Goal: Information Seeking & Learning: Check status

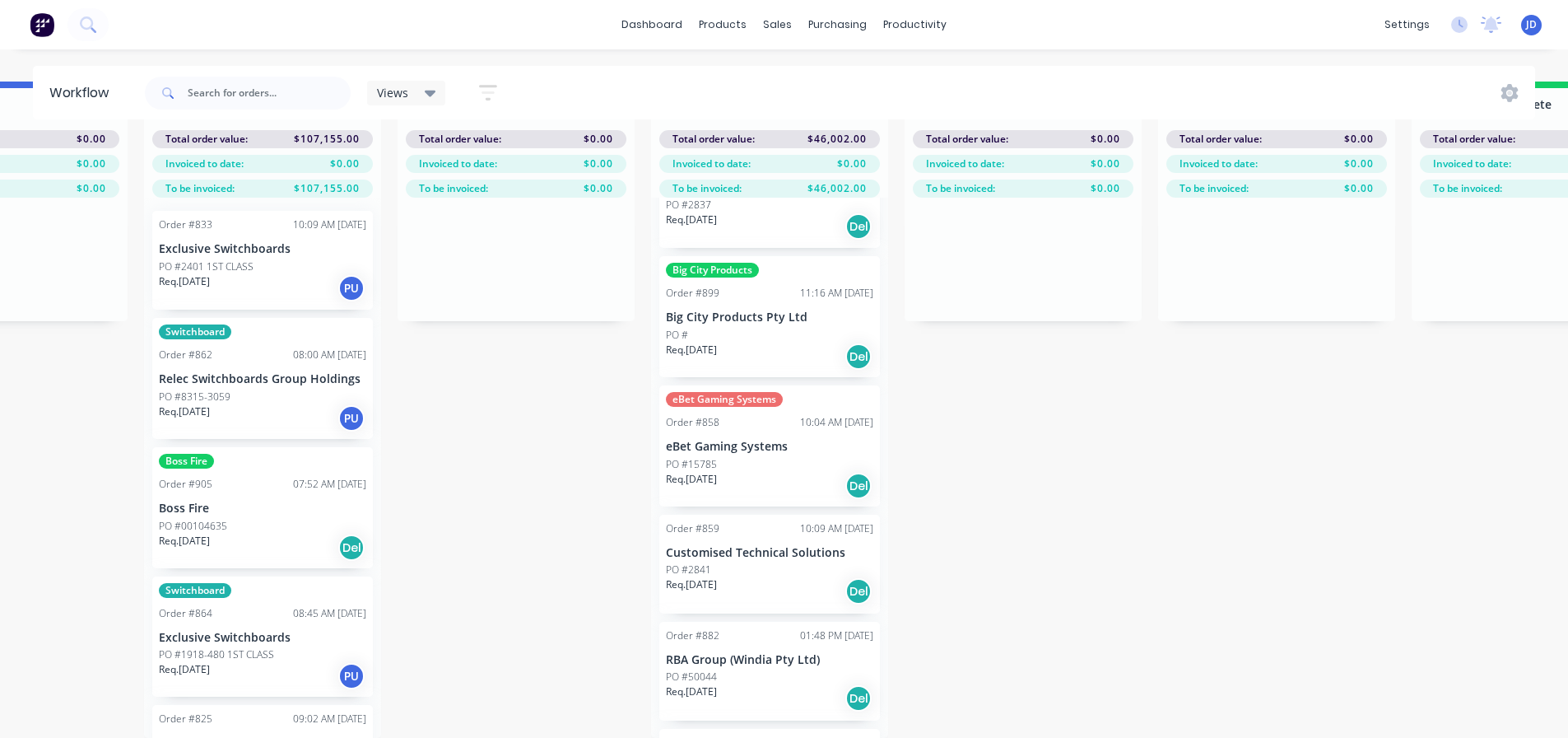
scroll to position [5, 1342]
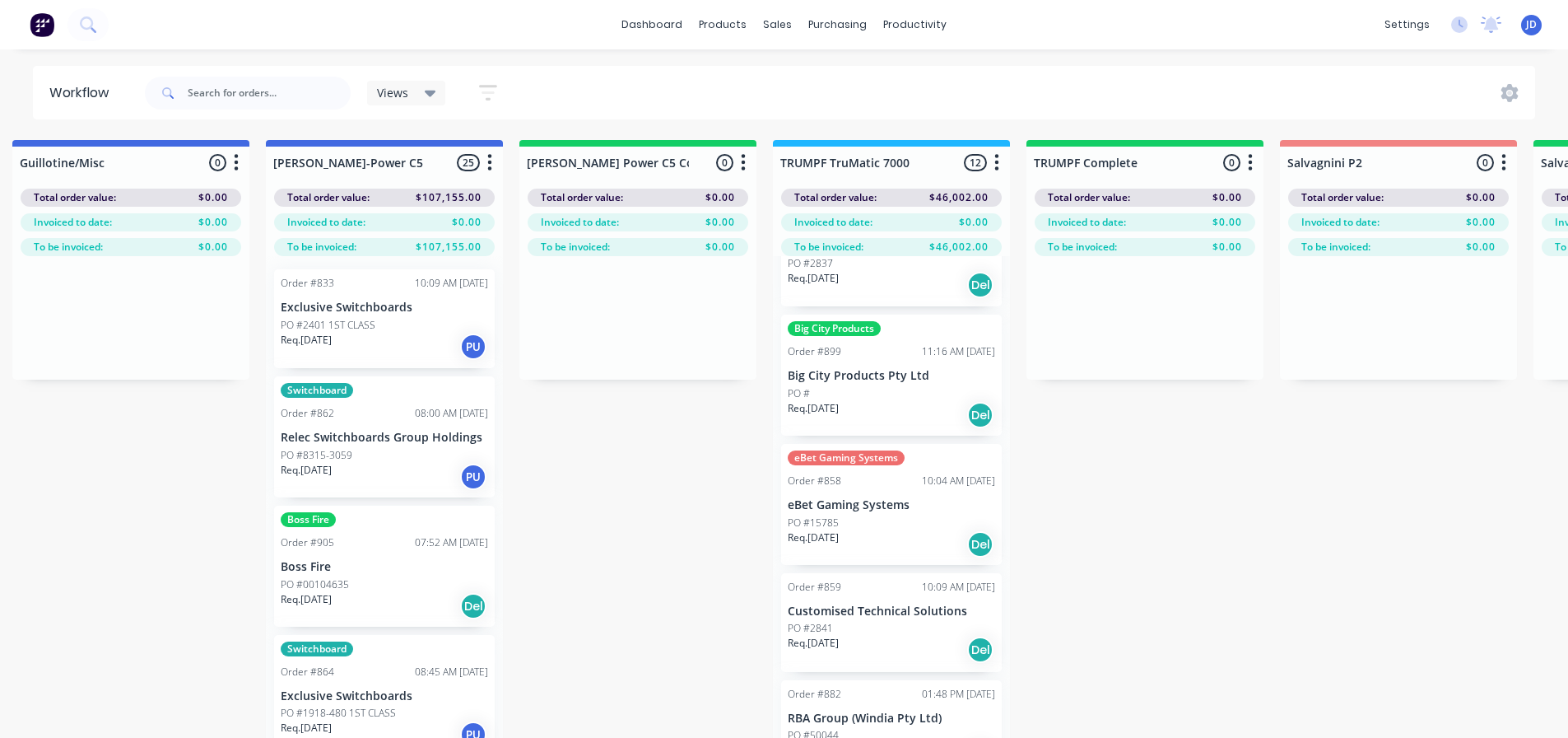
drag, startPoint x: 580, startPoint y: 434, endPoint x: 549, endPoint y: 411, distance: 38.6
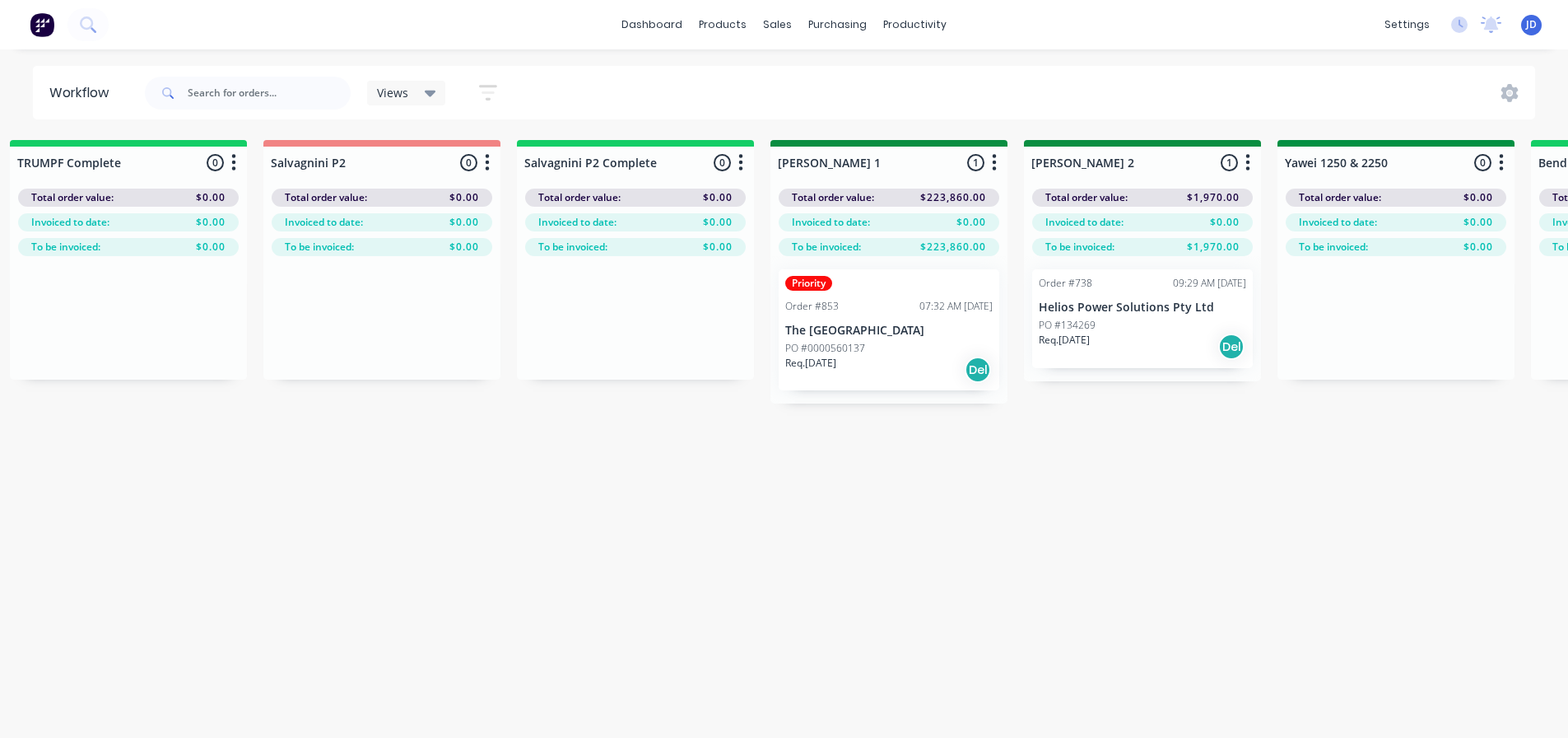
drag, startPoint x: 691, startPoint y: 461, endPoint x: 836, endPoint y: 406, distance: 155.1
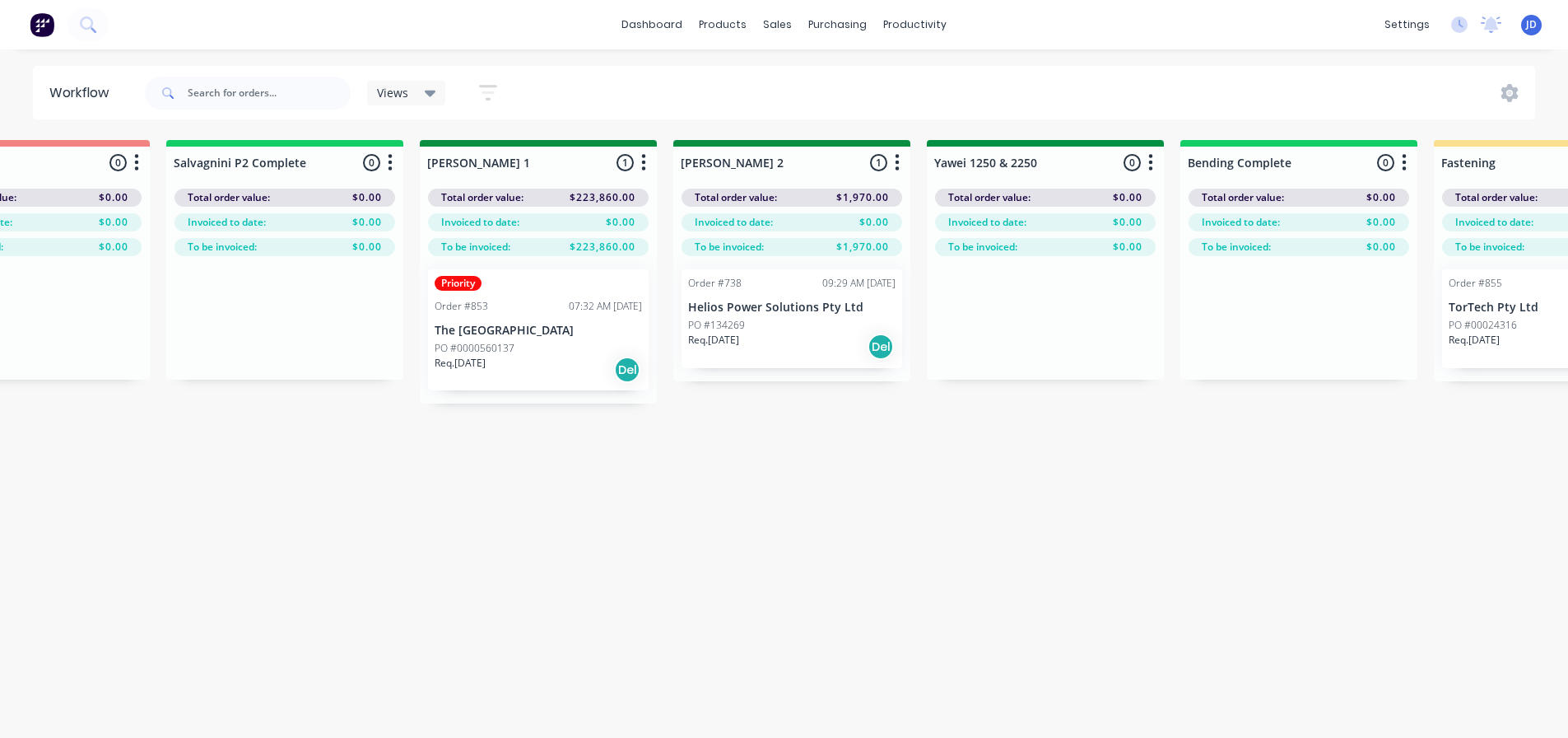
drag, startPoint x: 561, startPoint y: 446, endPoint x: 631, endPoint y: 401, distance: 83.2
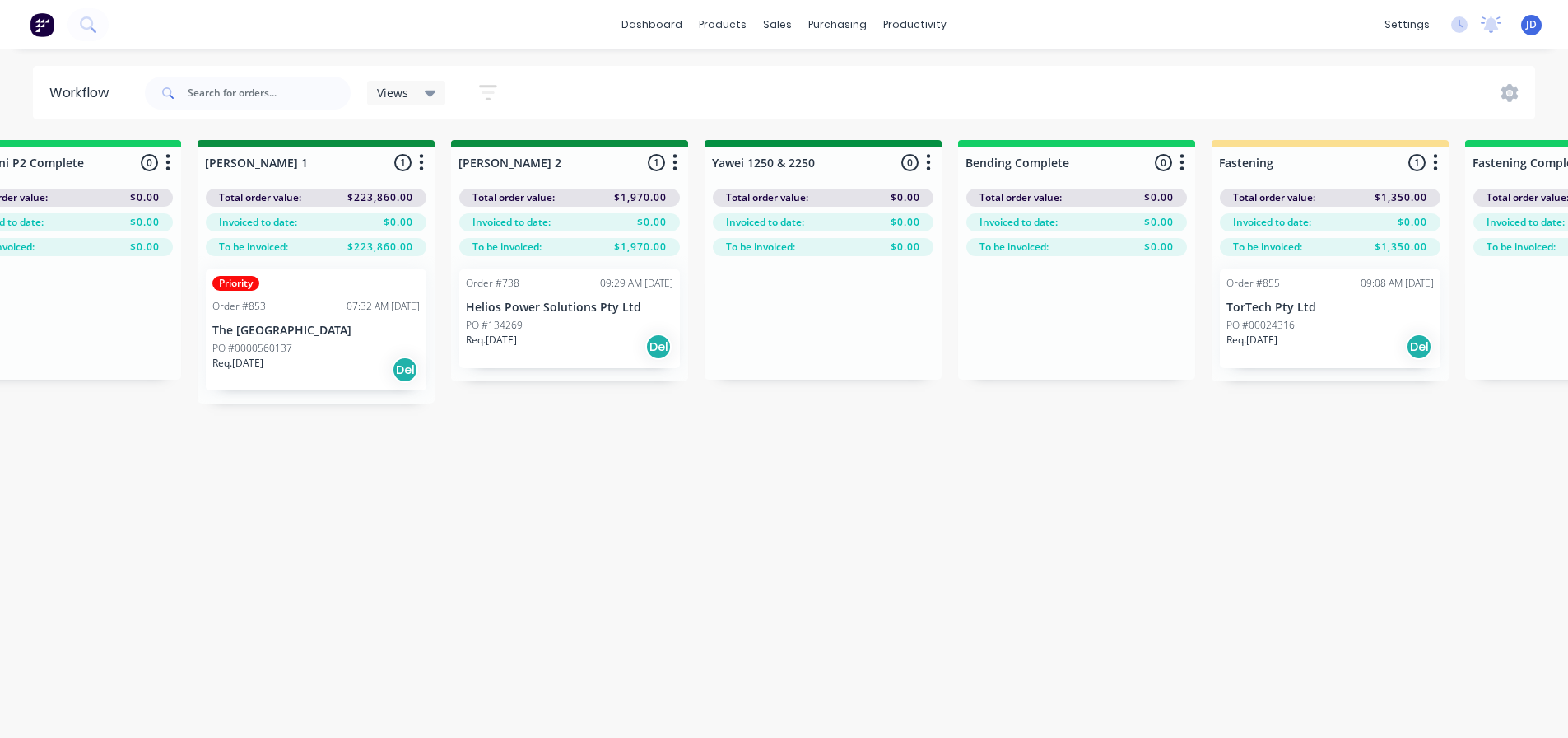
scroll to position [0, 3801]
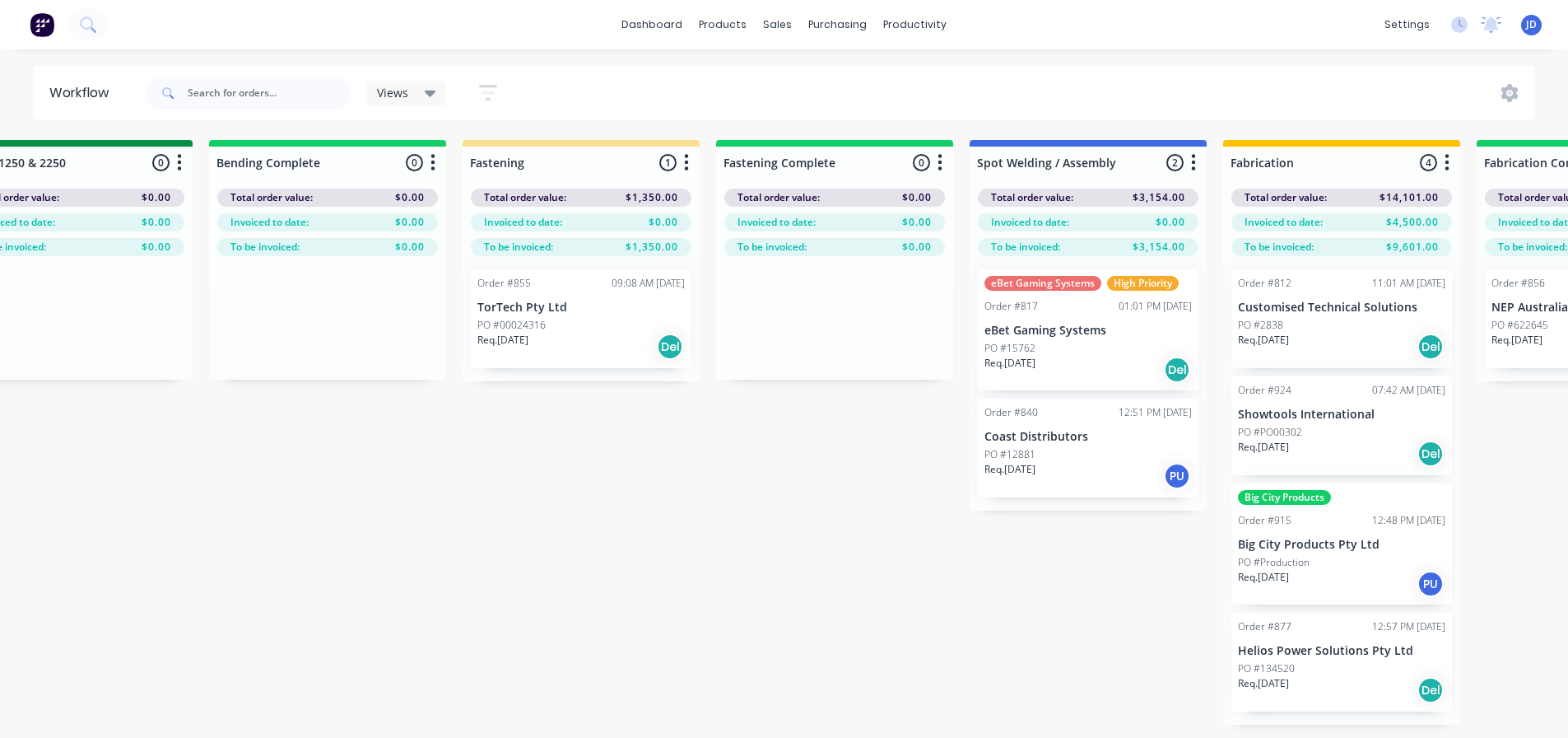
drag, startPoint x: 517, startPoint y: 468, endPoint x: 702, endPoint y: 418, distance: 191.6
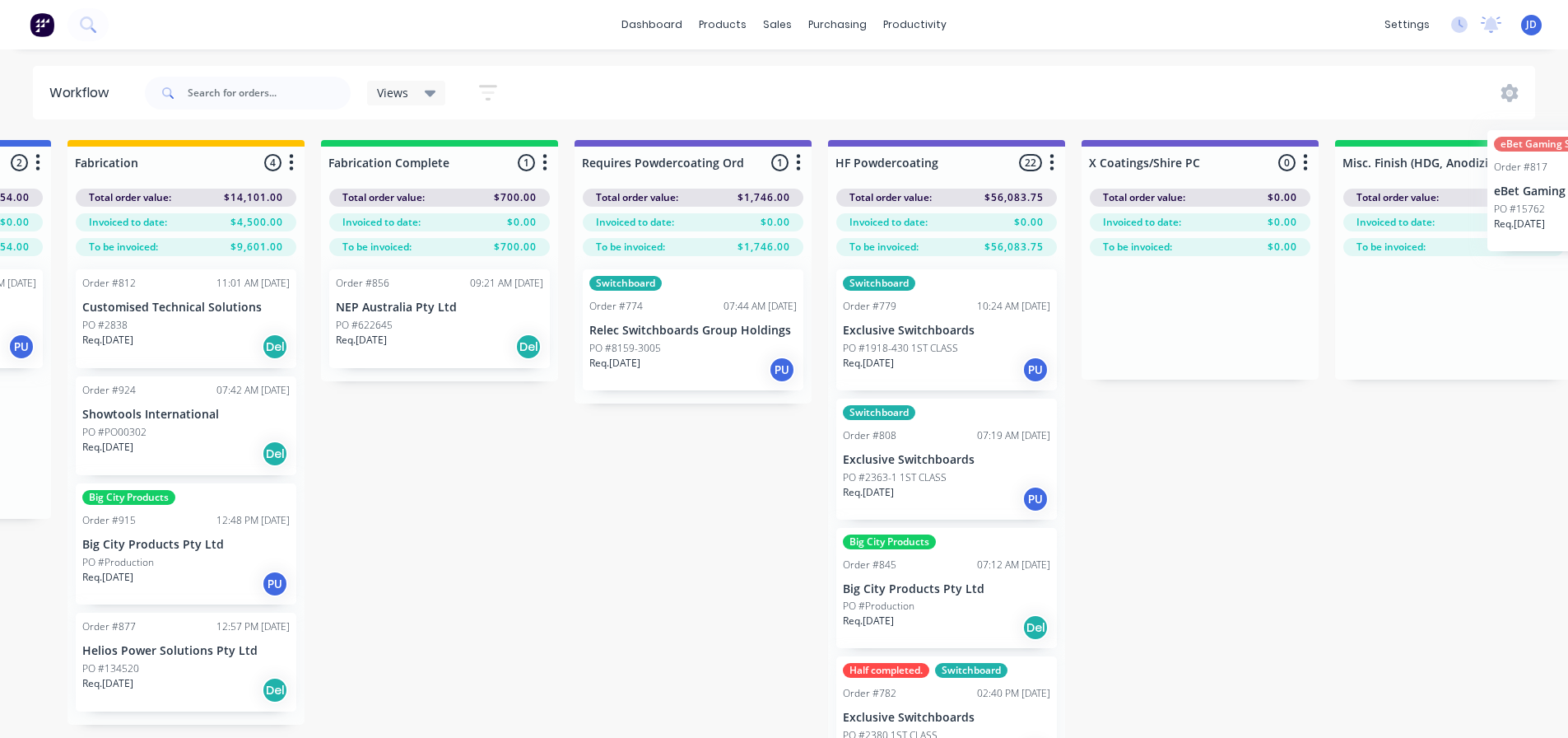
scroll to position [0, 4916]
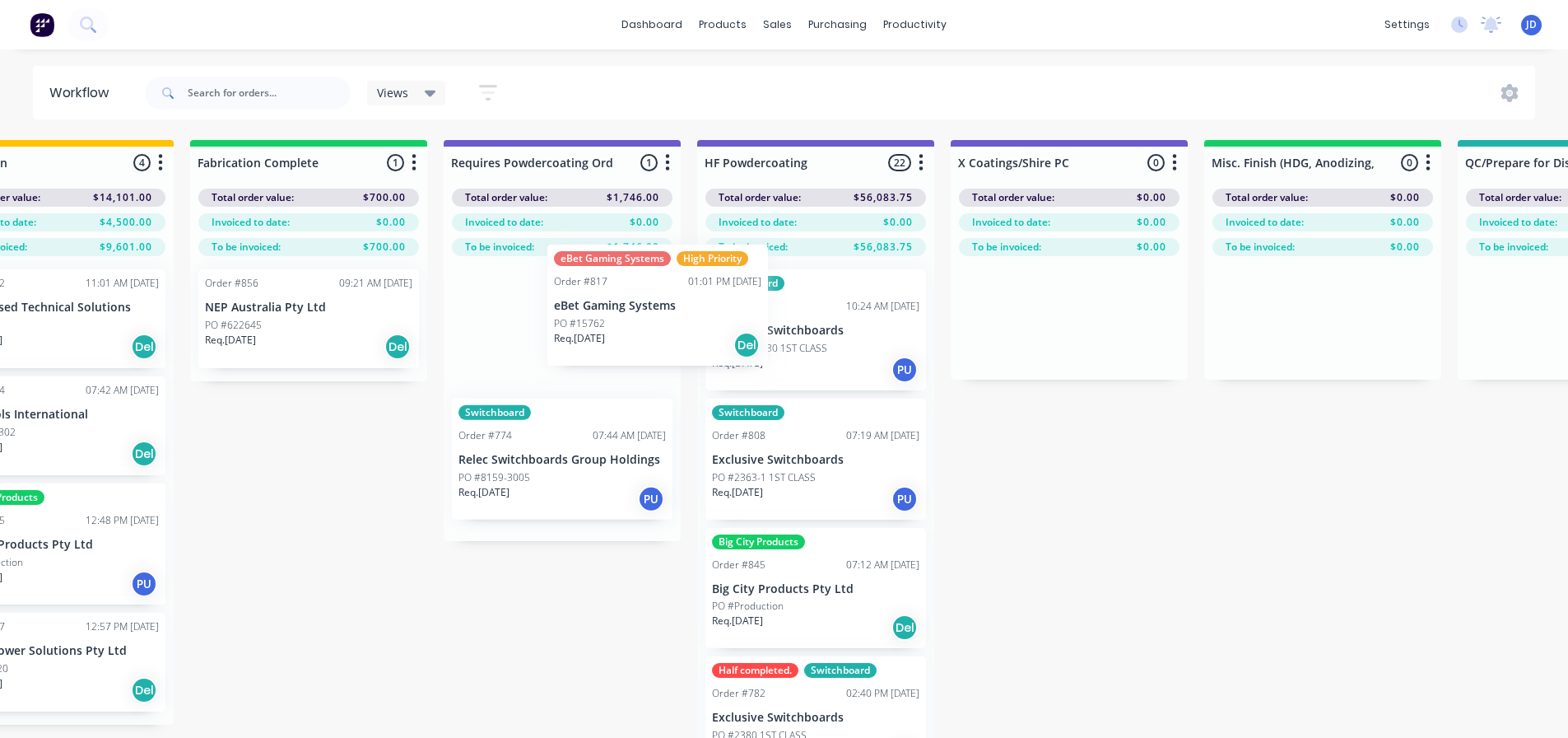
drag, startPoint x: 985, startPoint y: 333, endPoint x: 605, endPoint y: 325, distance: 380.1
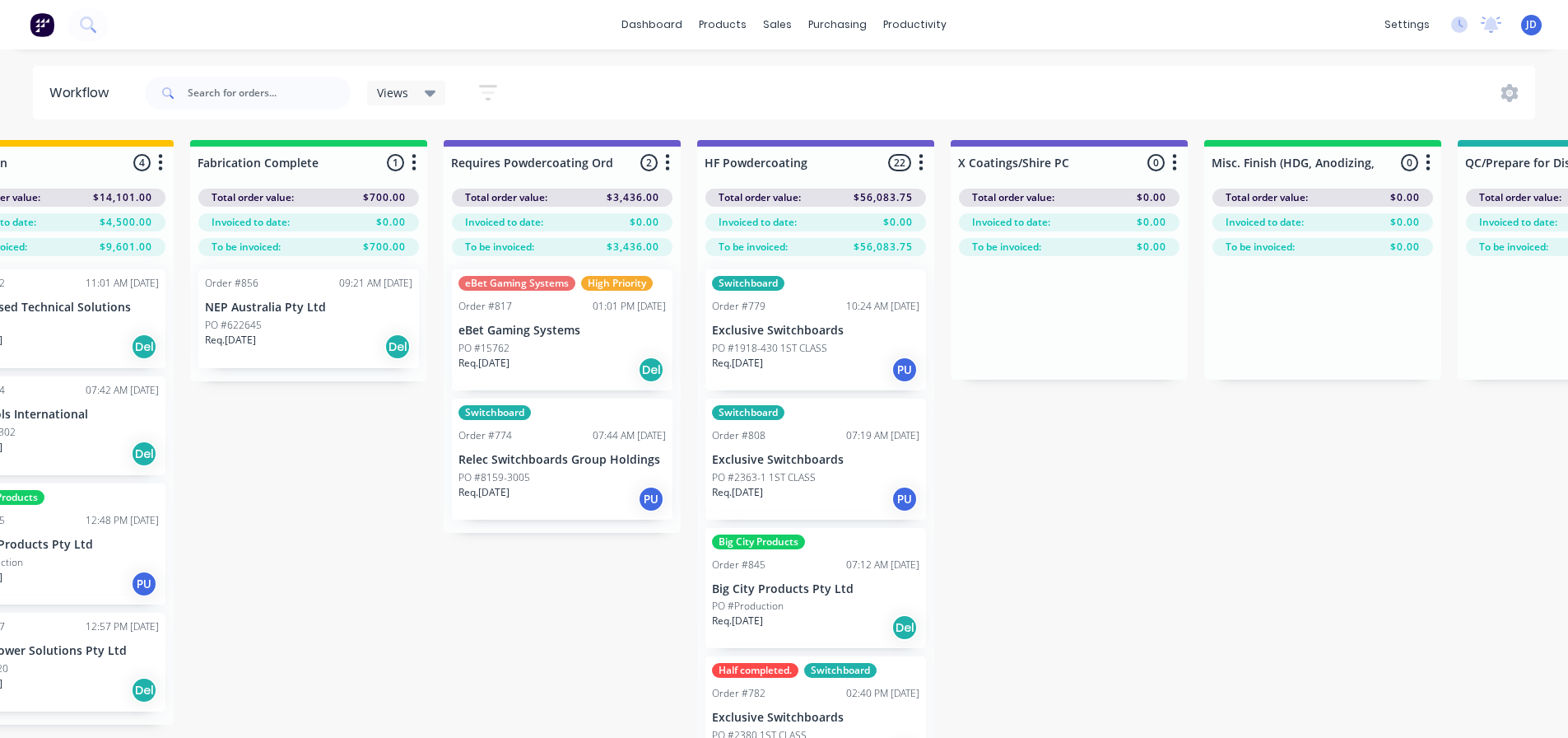
drag, startPoint x: 572, startPoint y: 556, endPoint x: 482, endPoint y: 517, distance: 98.1
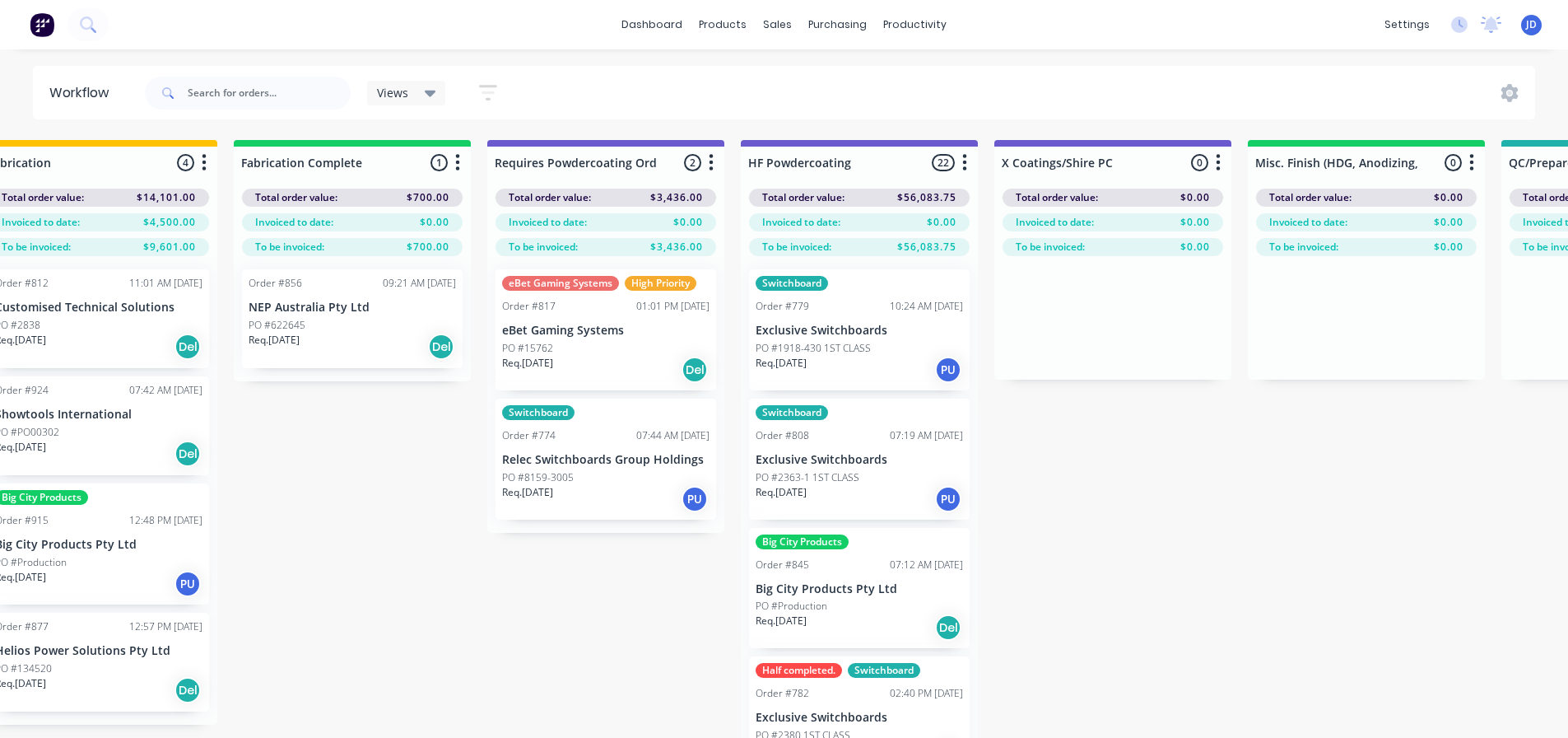
drag, startPoint x: 388, startPoint y: 425, endPoint x: 378, endPoint y: 371, distance: 54.9
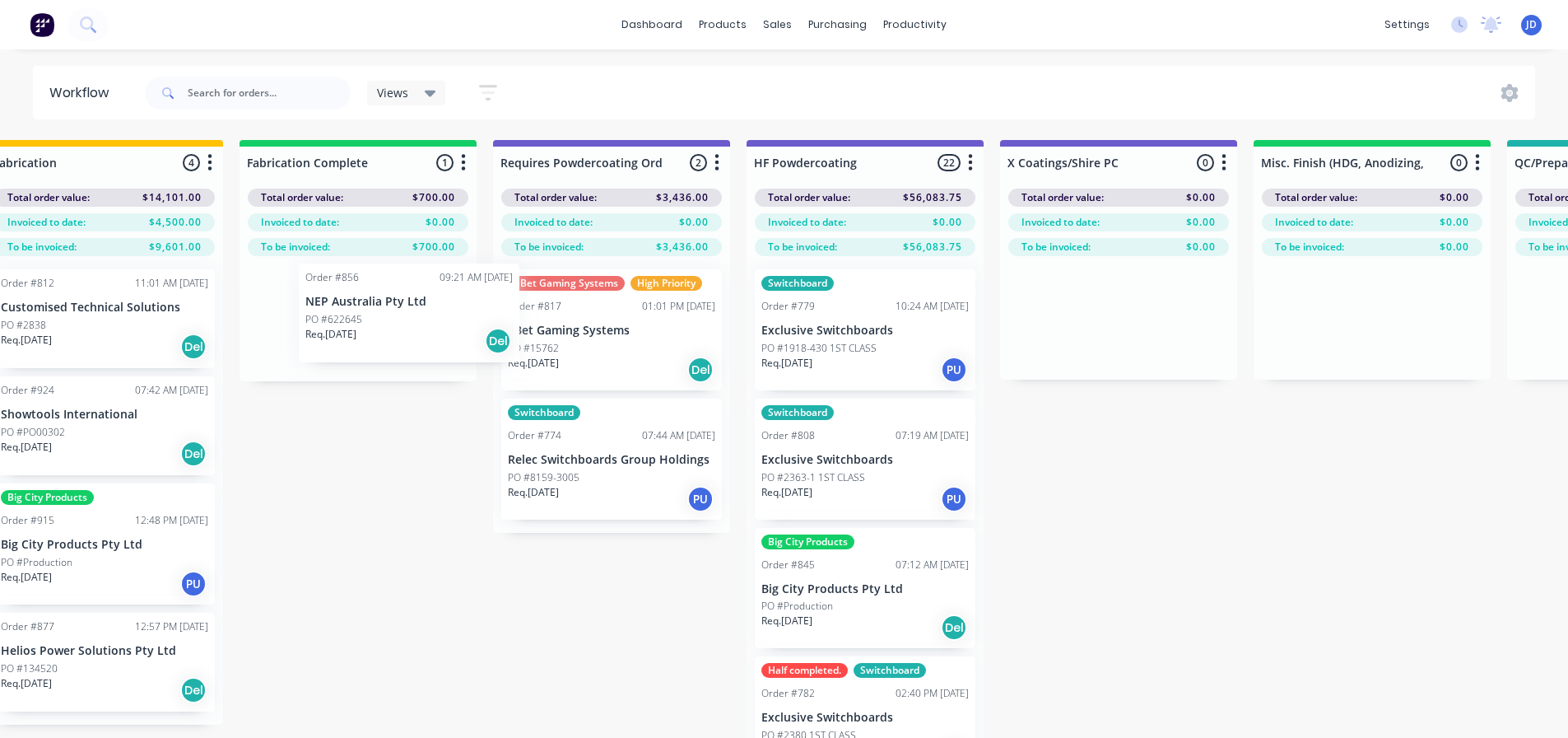
drag, startPoint x: 455, startPoint y: 325, endPoint x: 587, endPoint y: 318, distance: 132.2
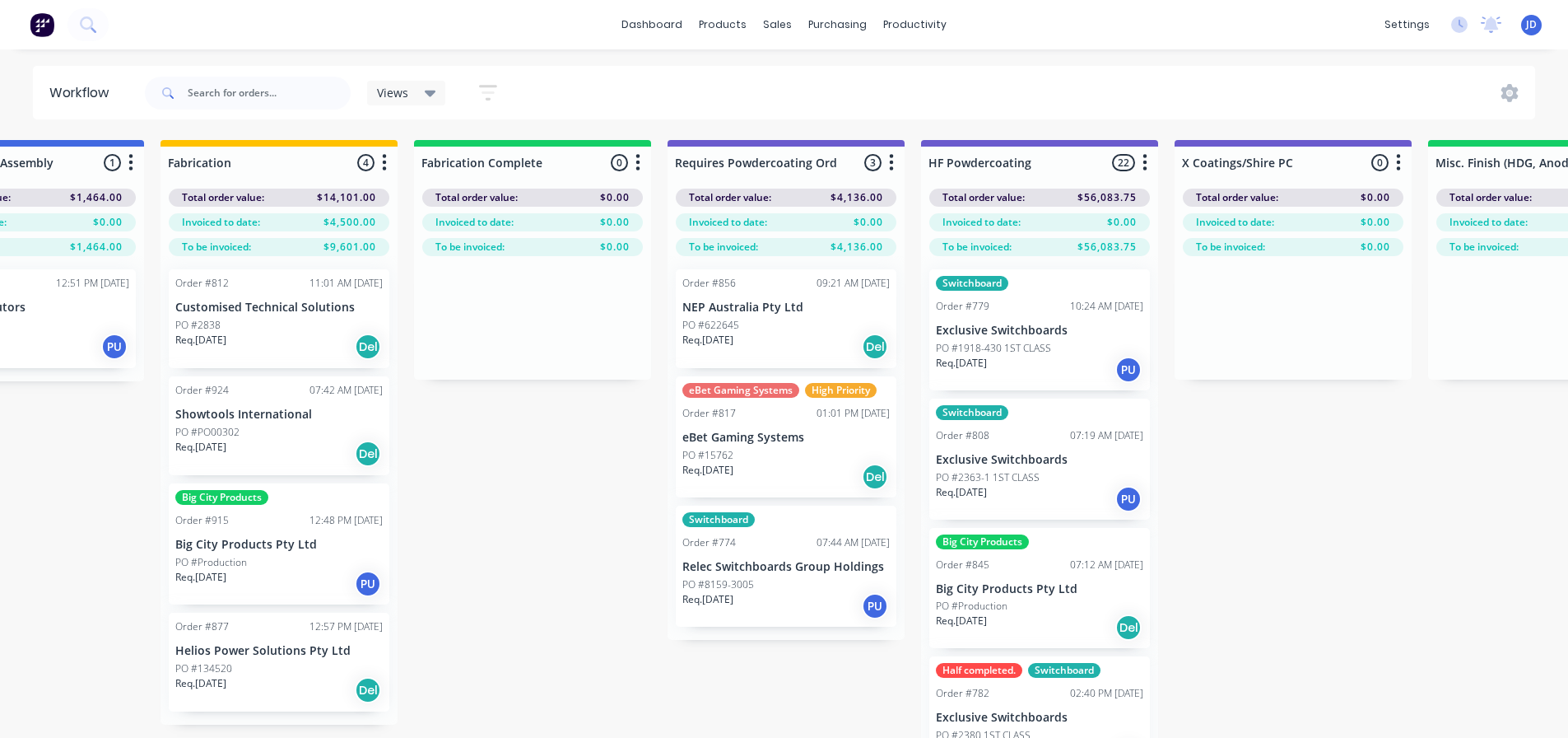
drag, startPoint x: 478, startPoint y: 480, endPoint x: 407, endPoint y: 461, distance: 73.5
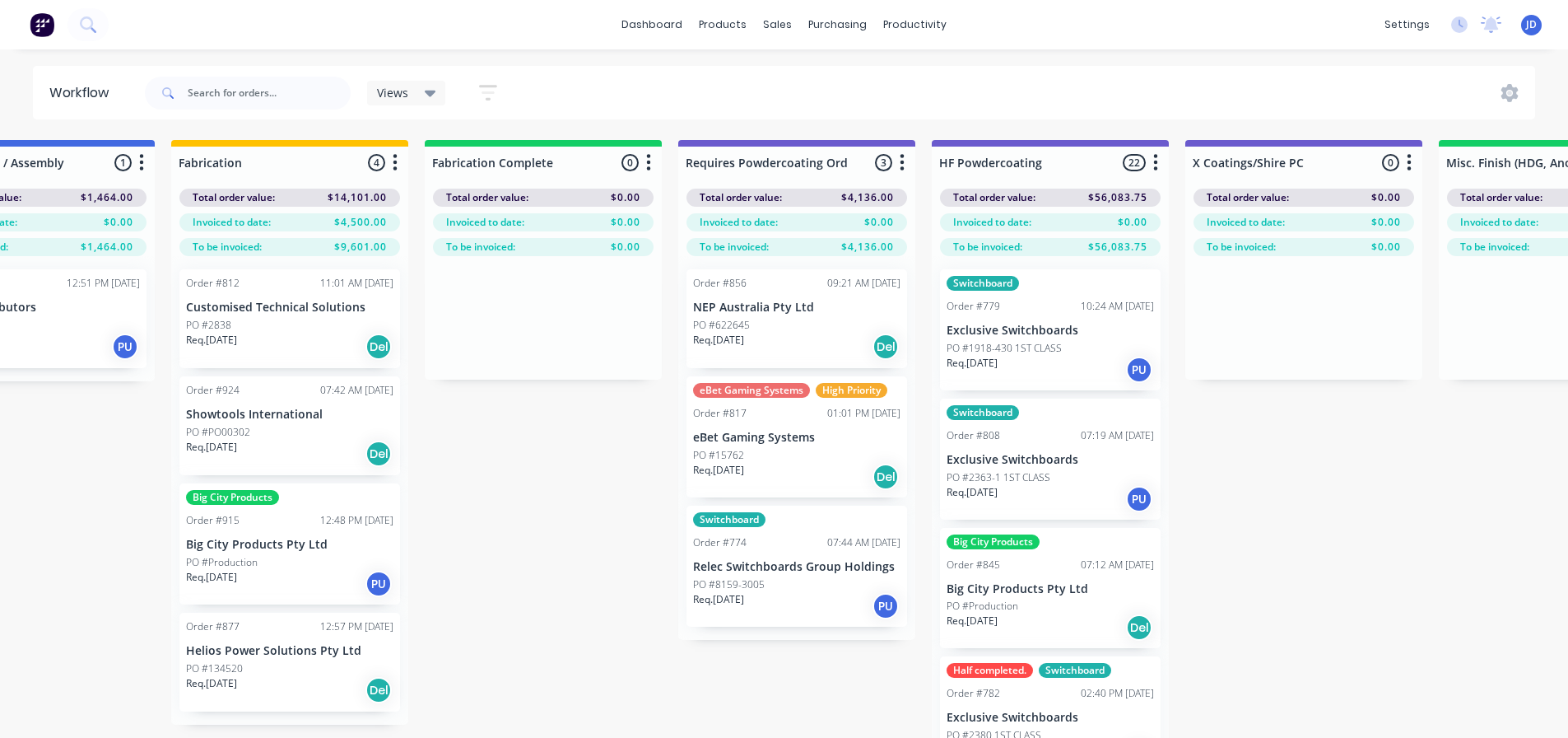
click at [258, 453] on div "Req. 07/10/25 Del" at bounding box center [290, 453] width 207 height 28
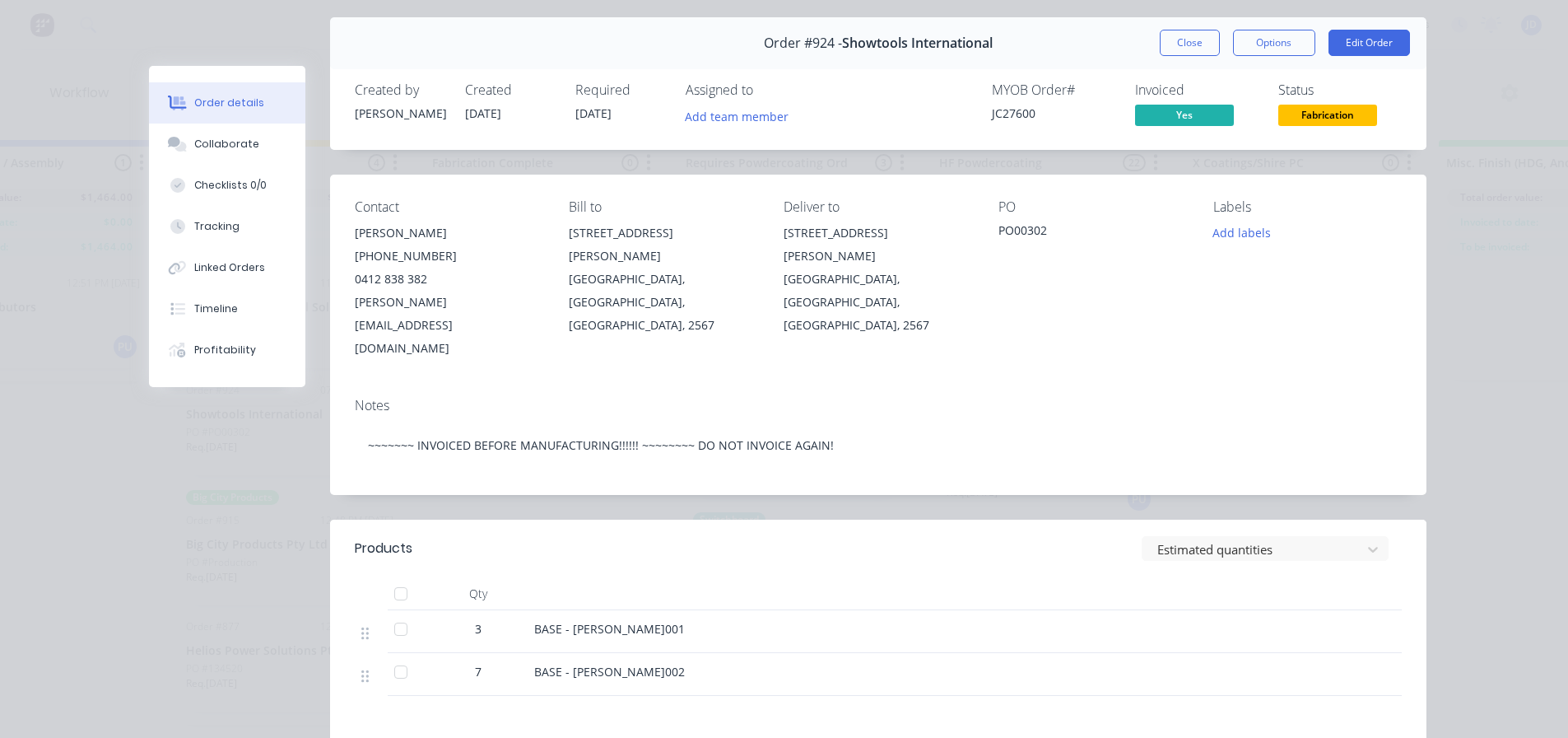
scroll to position [82, 0]
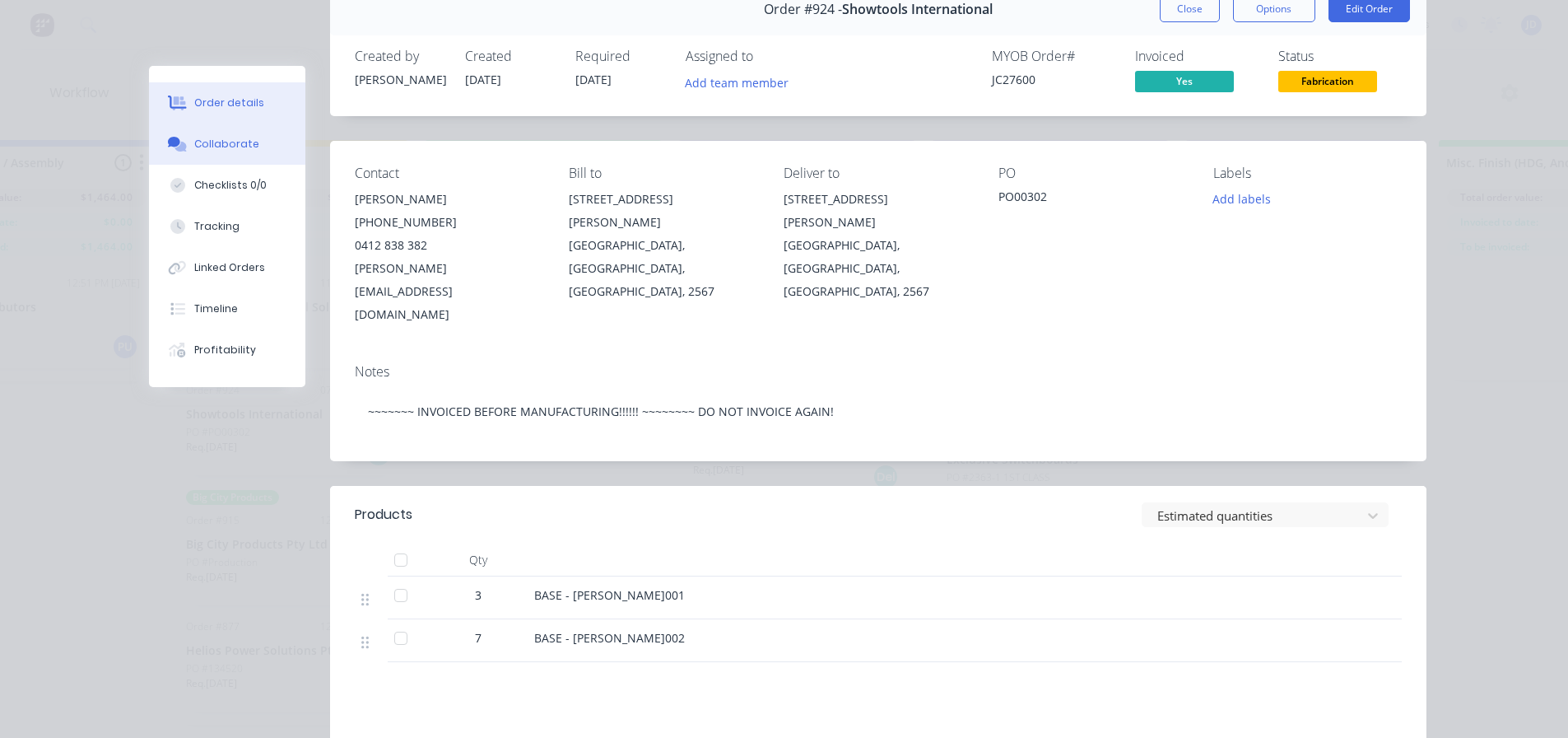
click at [238, 148] on button "Collaborate" at bounding box center [227, 144] width 156 height 41
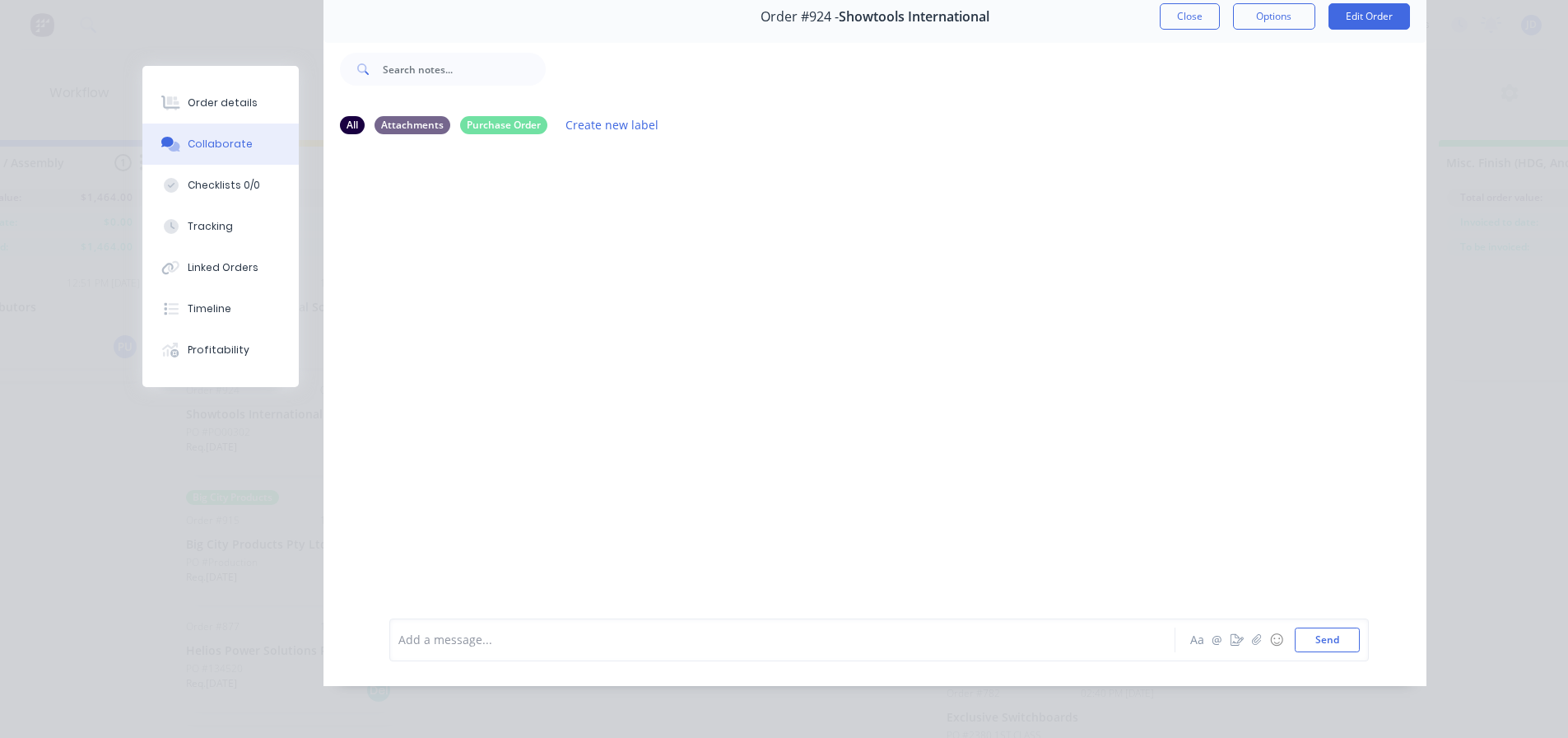
scroll to position [0, 0]
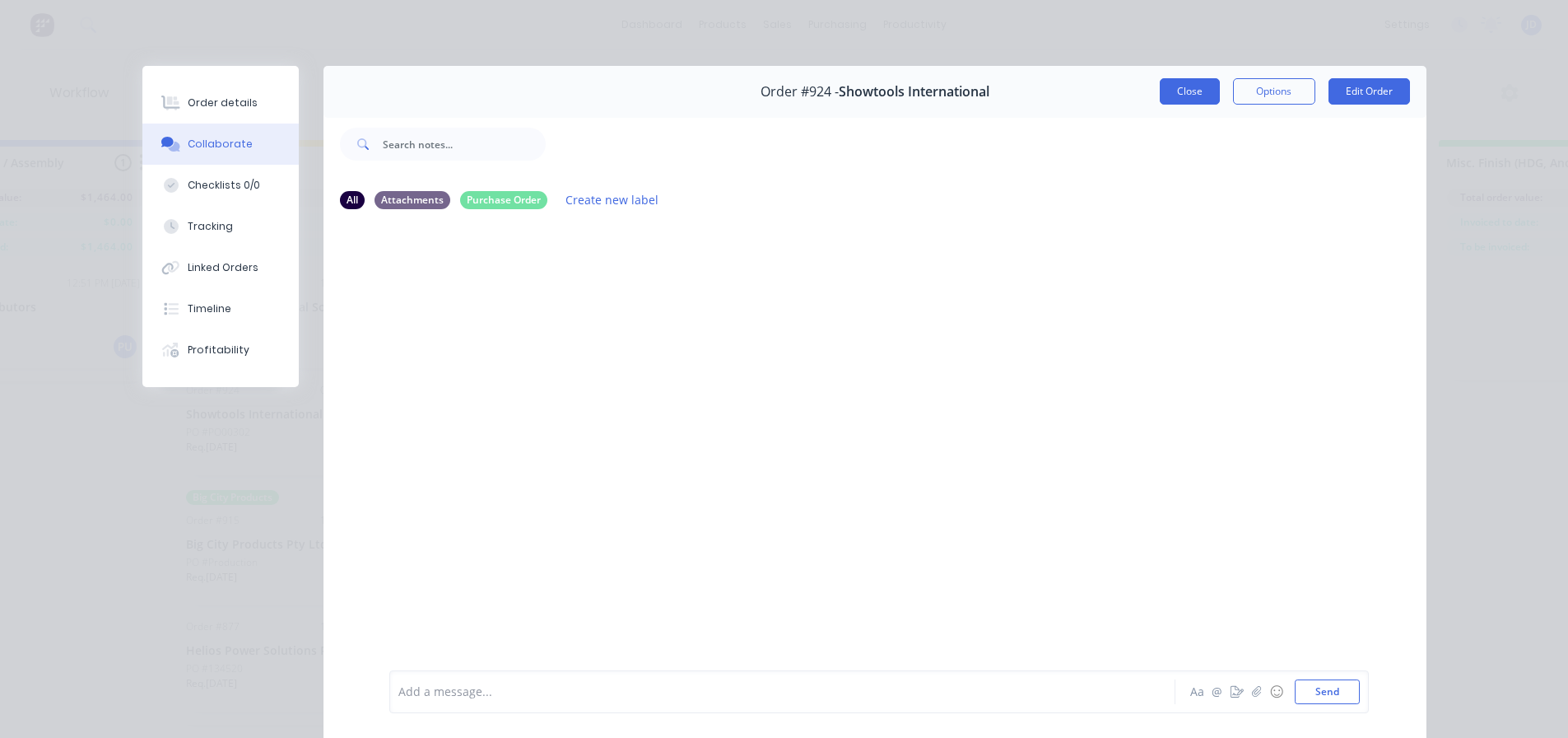
click at [1175, 98] on button "Close" at bounding box center [1190, 91] width 60 height 26
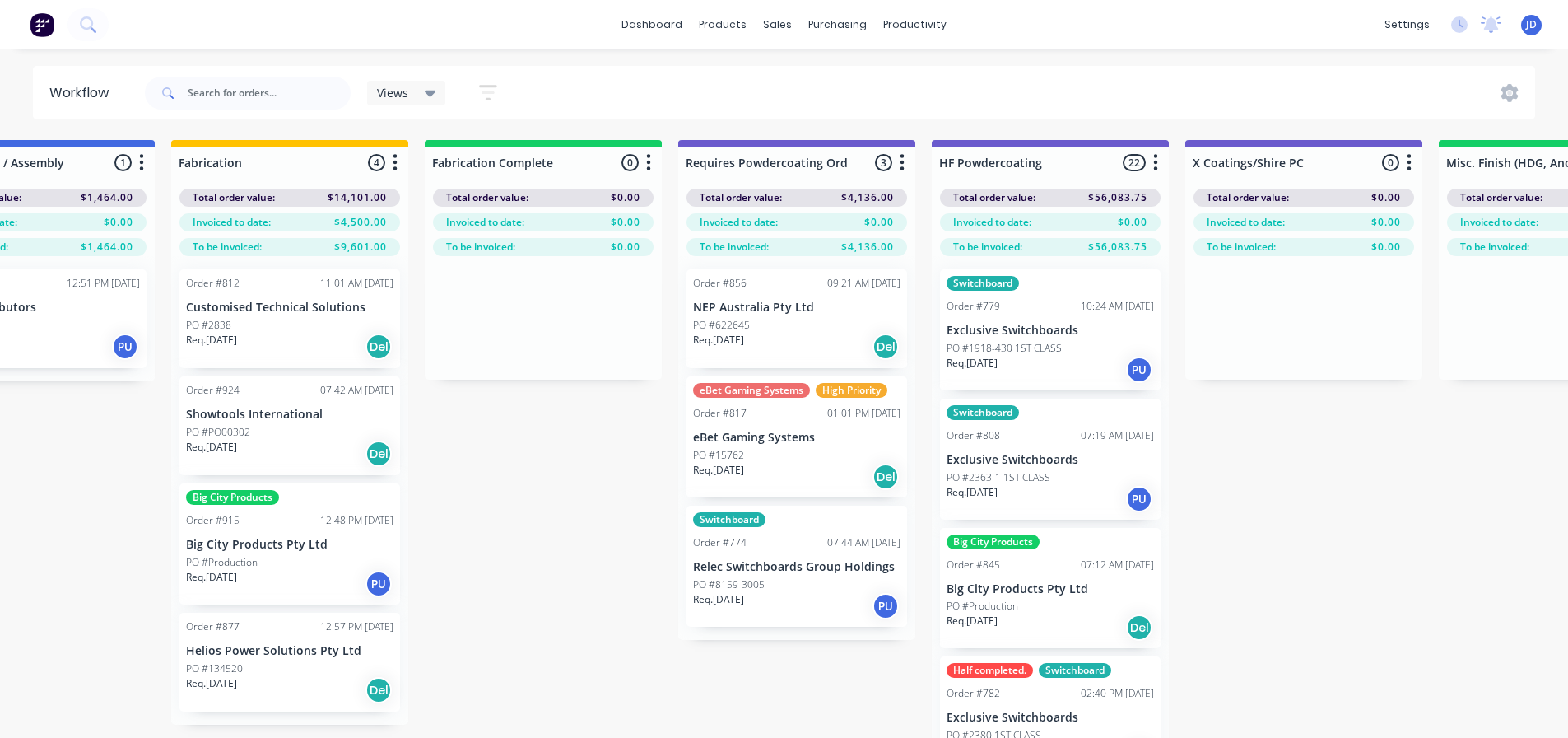
click at [313, 449] on div "Req. 07/10/25 Del" at bounding box center [290, 453] width 207 height 28
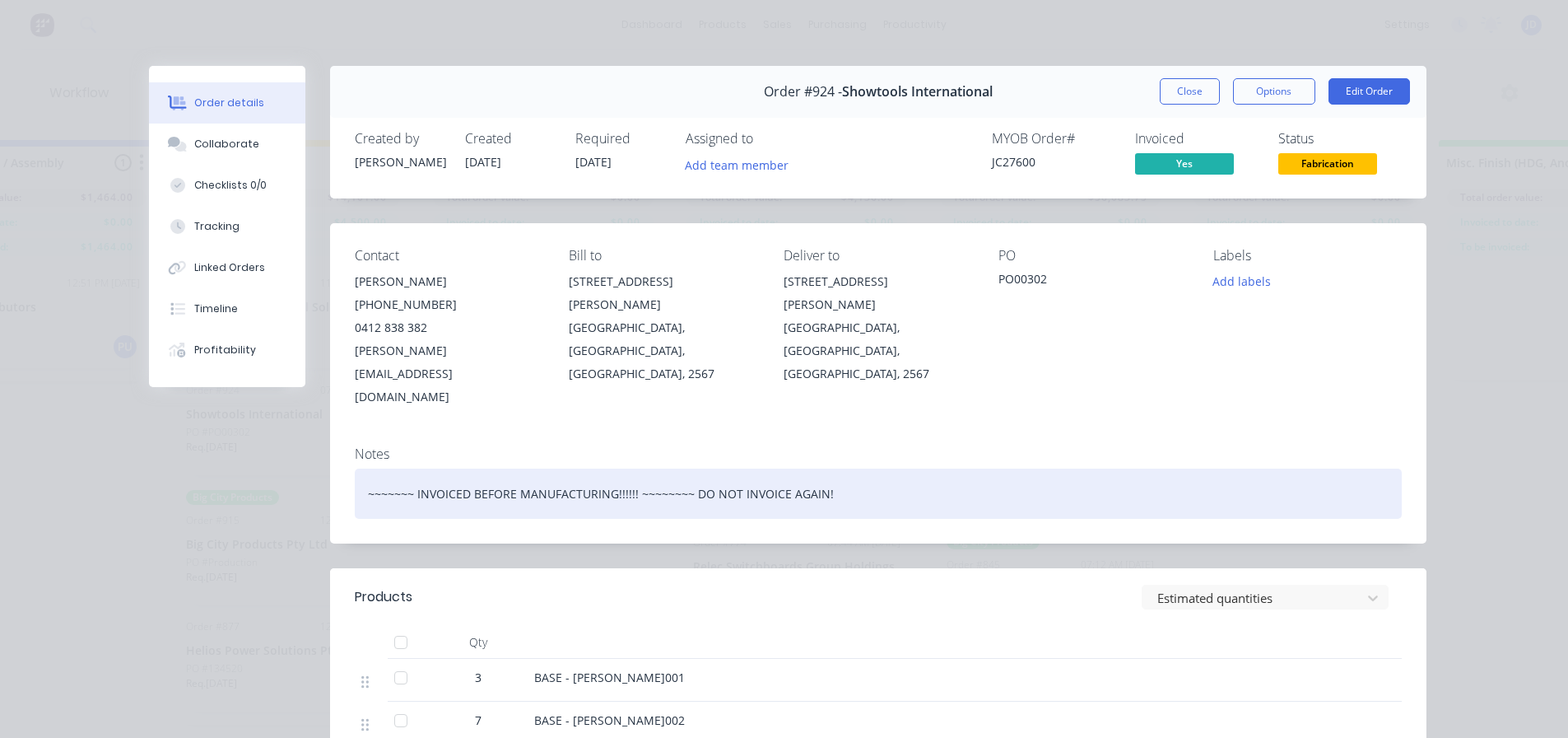
click at [549, 468] on div "~~~~~~~ INVOICED BEFORE MANUFACTURING!!!!!! ~~~~~~~~ DO NOT INVOICE AGAIN!" at bounding box center [878, 493] width 1047 height 50
click at [626, 468] on div "~~~~~~~ INVOICED BEFORE MANUFACTURING!!!!!! ~~~~~~~~ DO NOT INVOICE AGAIN!" at bounding box center [878, 493] width 1047 height 50
click at [805, 468] on div "~~~~~~~ INVOICED BEFORE MANUFACTURING!!!!!! ~~~~~~~~ DO NOT INVOICE AGAIN!" at bounding box center [878, 493] width 1047 height 50
click at [855, 468] on div "~~~~~~~ INVOICED BEFORE MANUFACTURING!!!!!! ~~~~~~~~ DO NOT INVOICE AGAIN!" at bounding box center [878, 493] width 1047 height 50
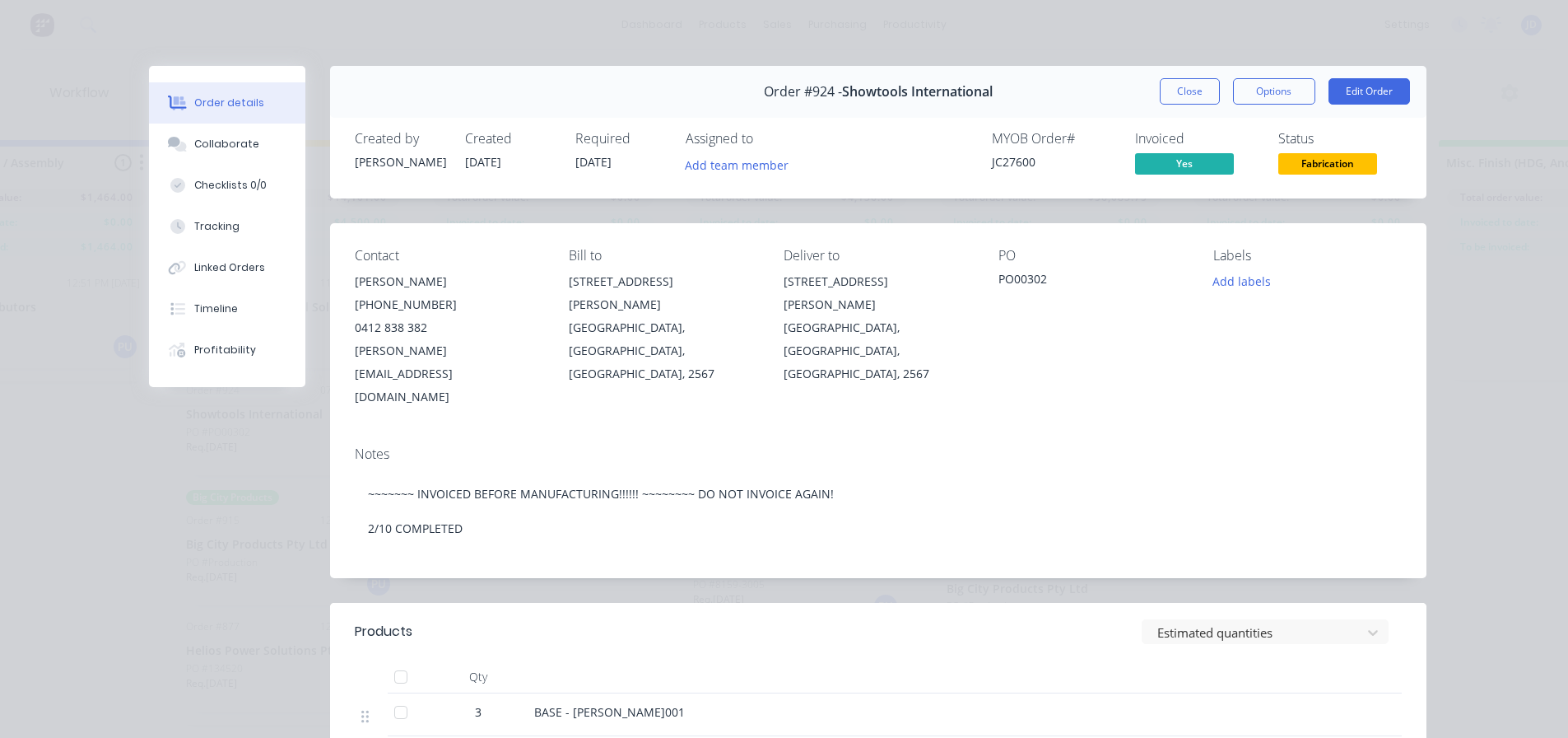
click at [591, 603] on header "Products Estimated quantities" at bounding box center [878, 632] width 1096 height 58
click at [1171, 85] on button "Close" at bounding box center [1190, 91] width 60 height 26
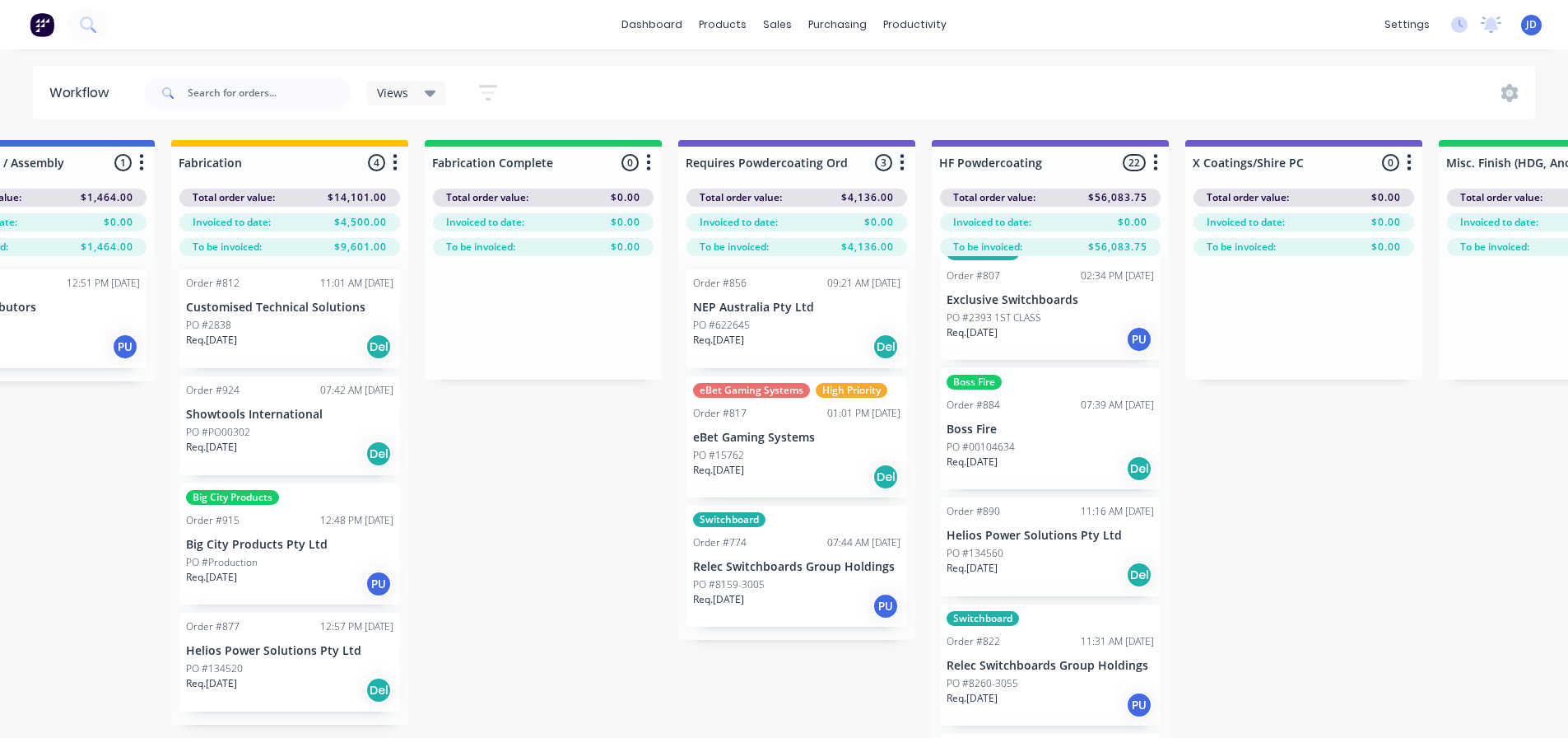
scroll to position [1318, 0]
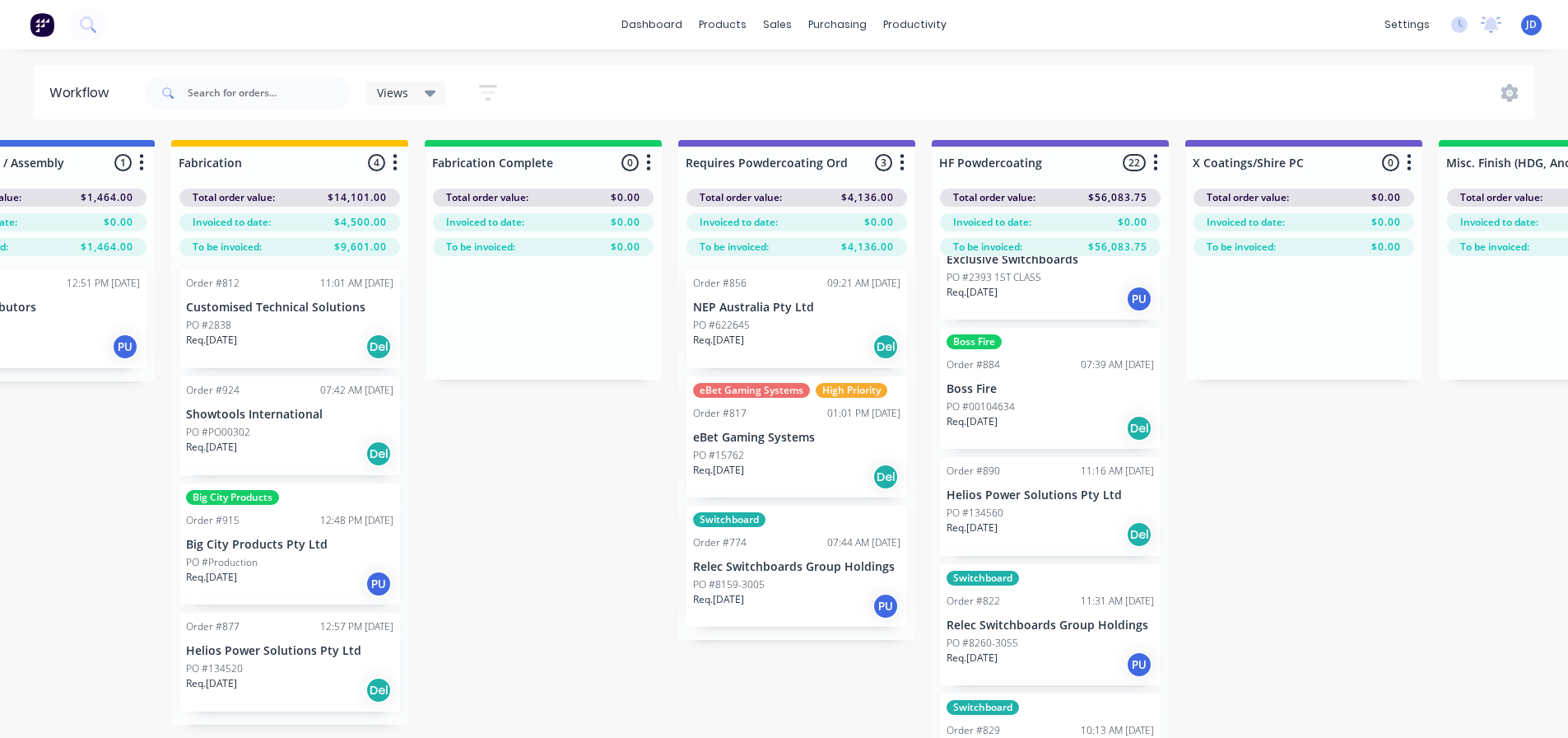
click at [1027, 393] on p "Boss Fire" at bounding box center [1050, 389] width 207 height 14
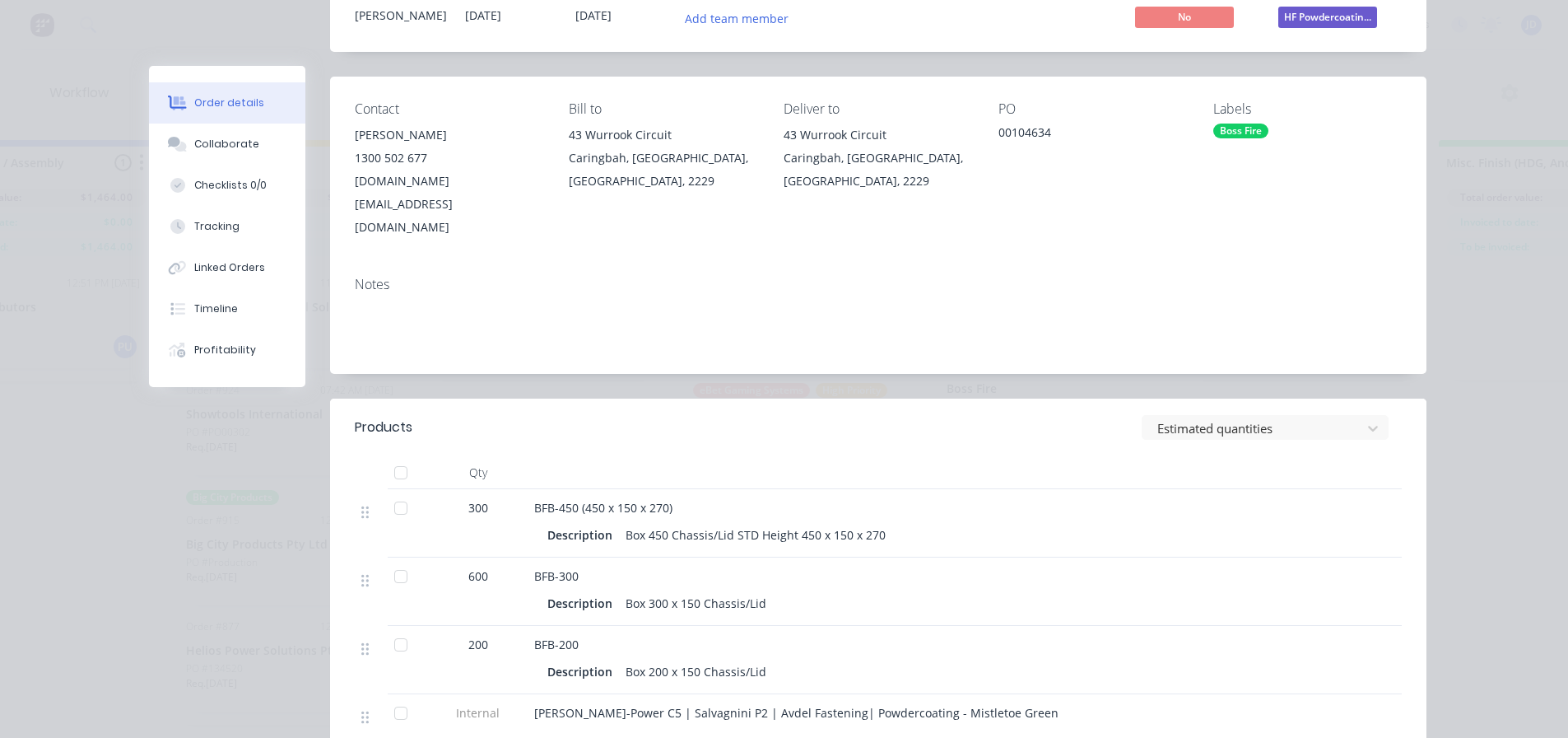
scroll to position [165, 0]
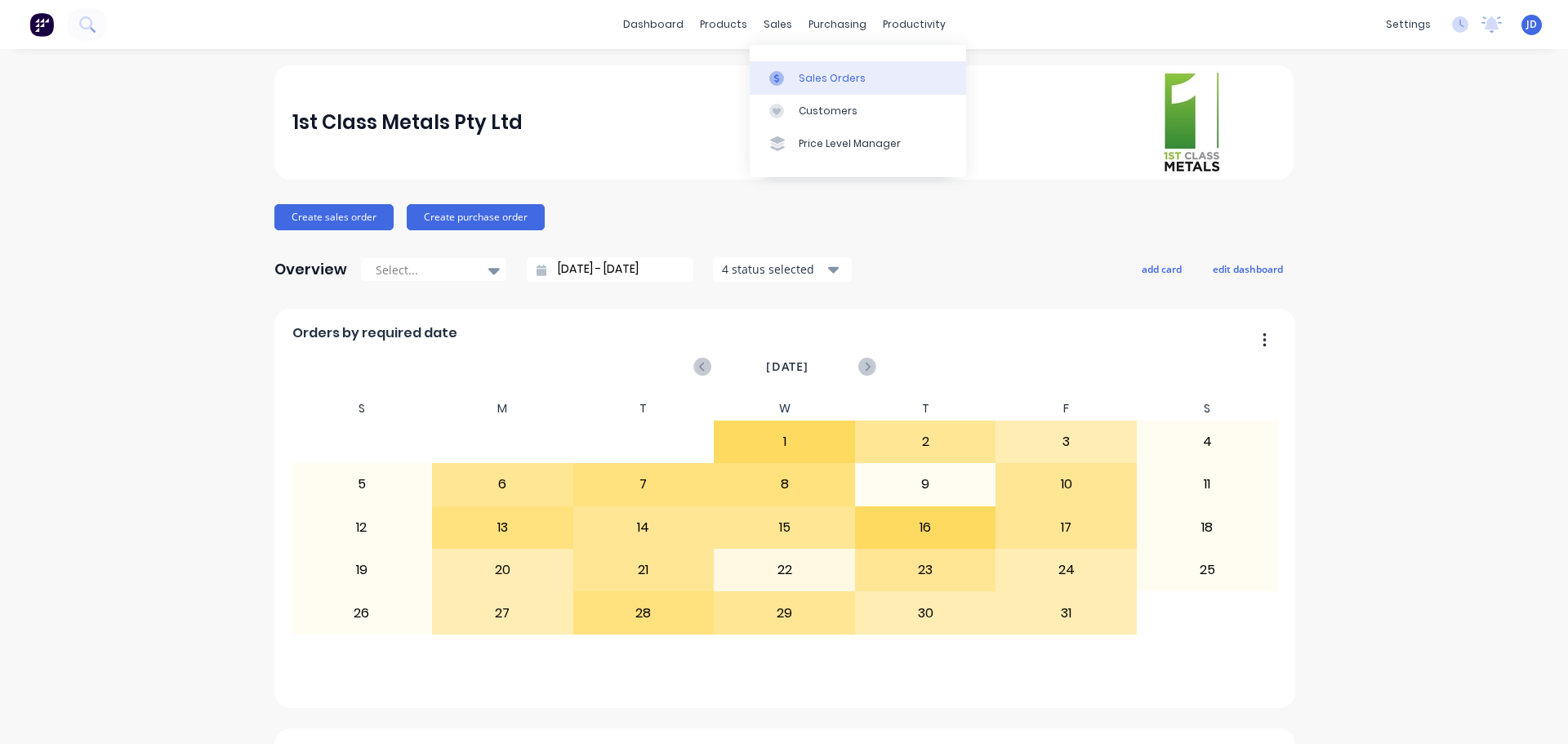
click at [825, 75] on div "Sales Orders" at bounding box center [832, 78] width 67 height 14
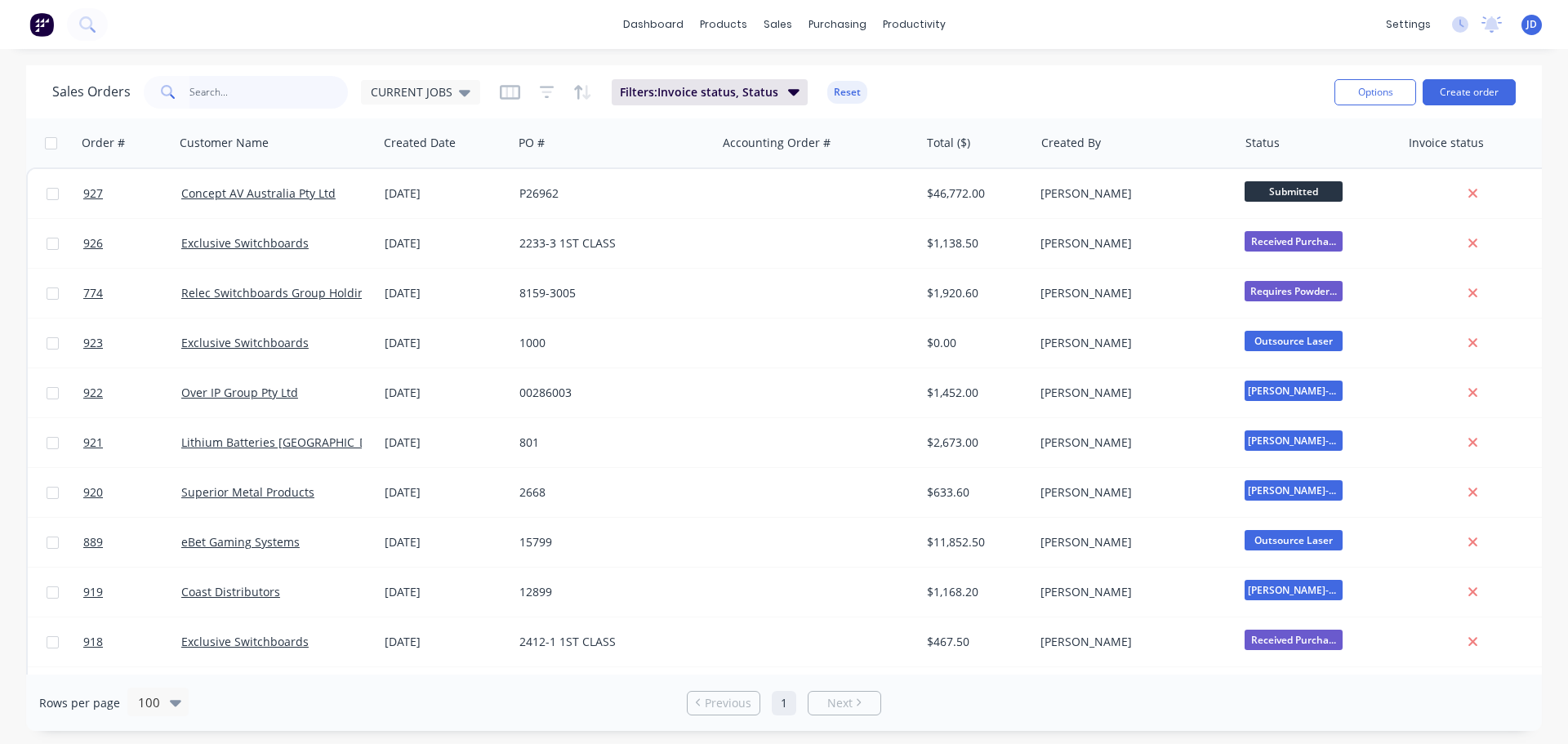
click at [327, 86] on input "text" at bounding box center [269, 92] width 159 height 33
type input "ebet"
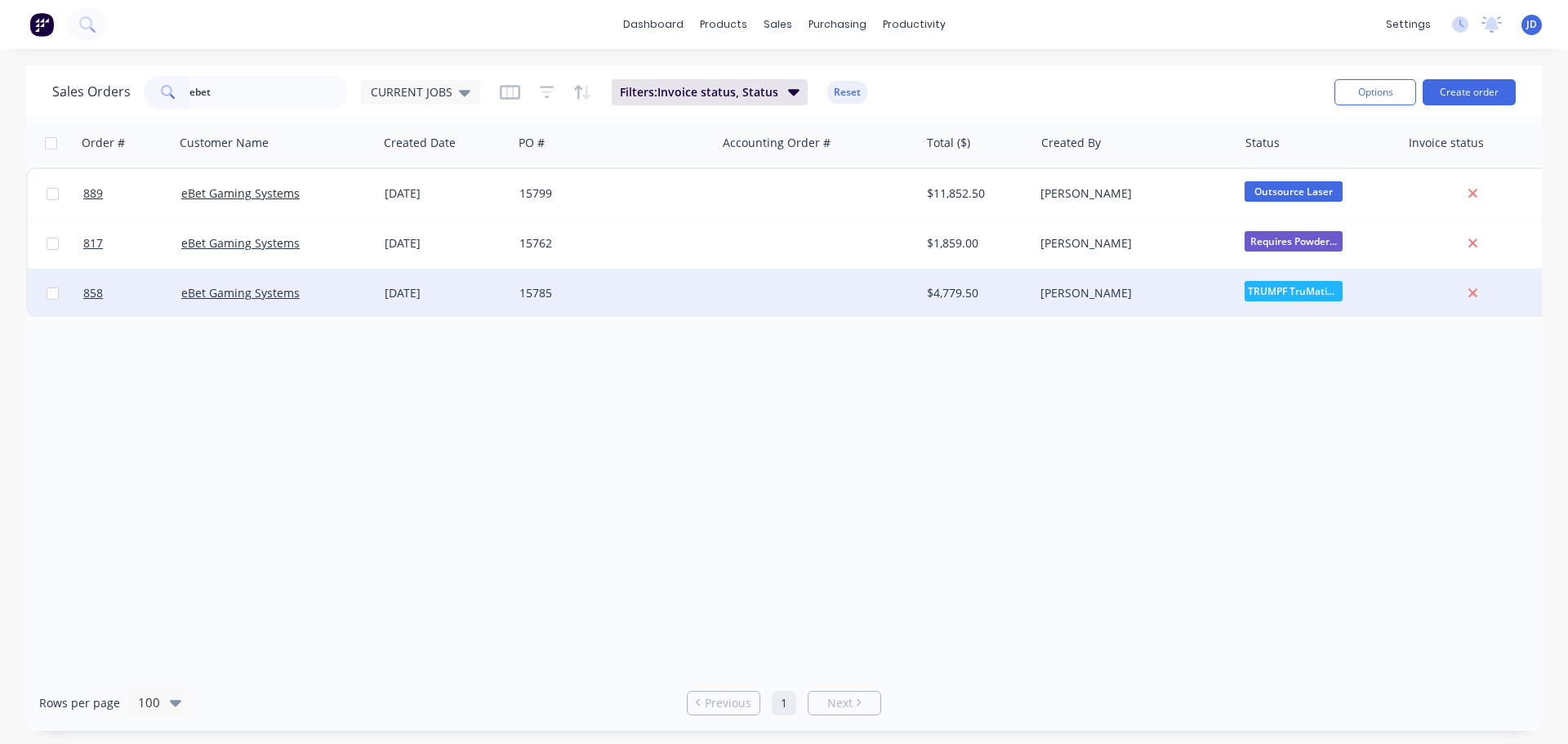
click at [621, 299] on div "15785" at bounding box center [610, 293] width 181 height 16
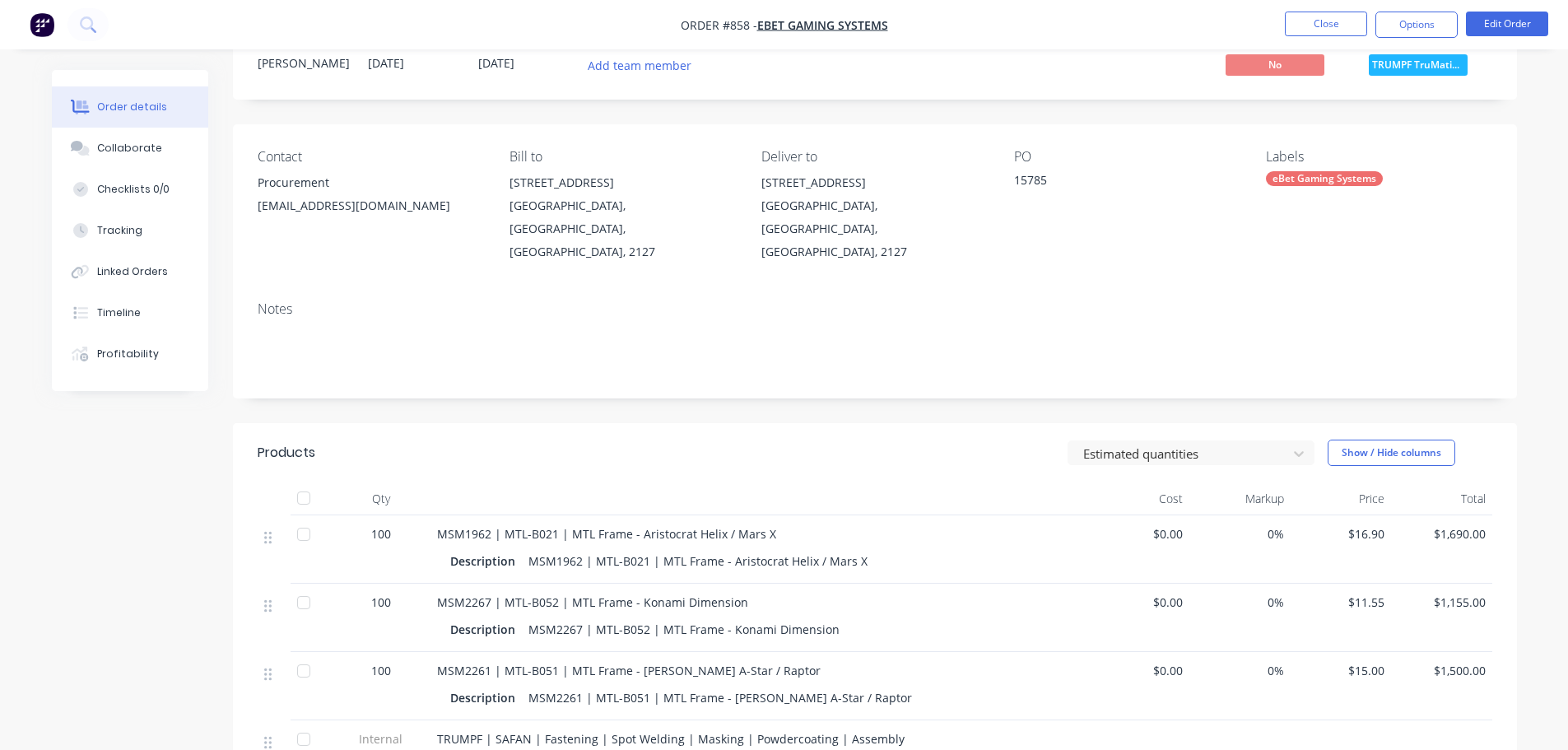
scroll to position [247, 0]
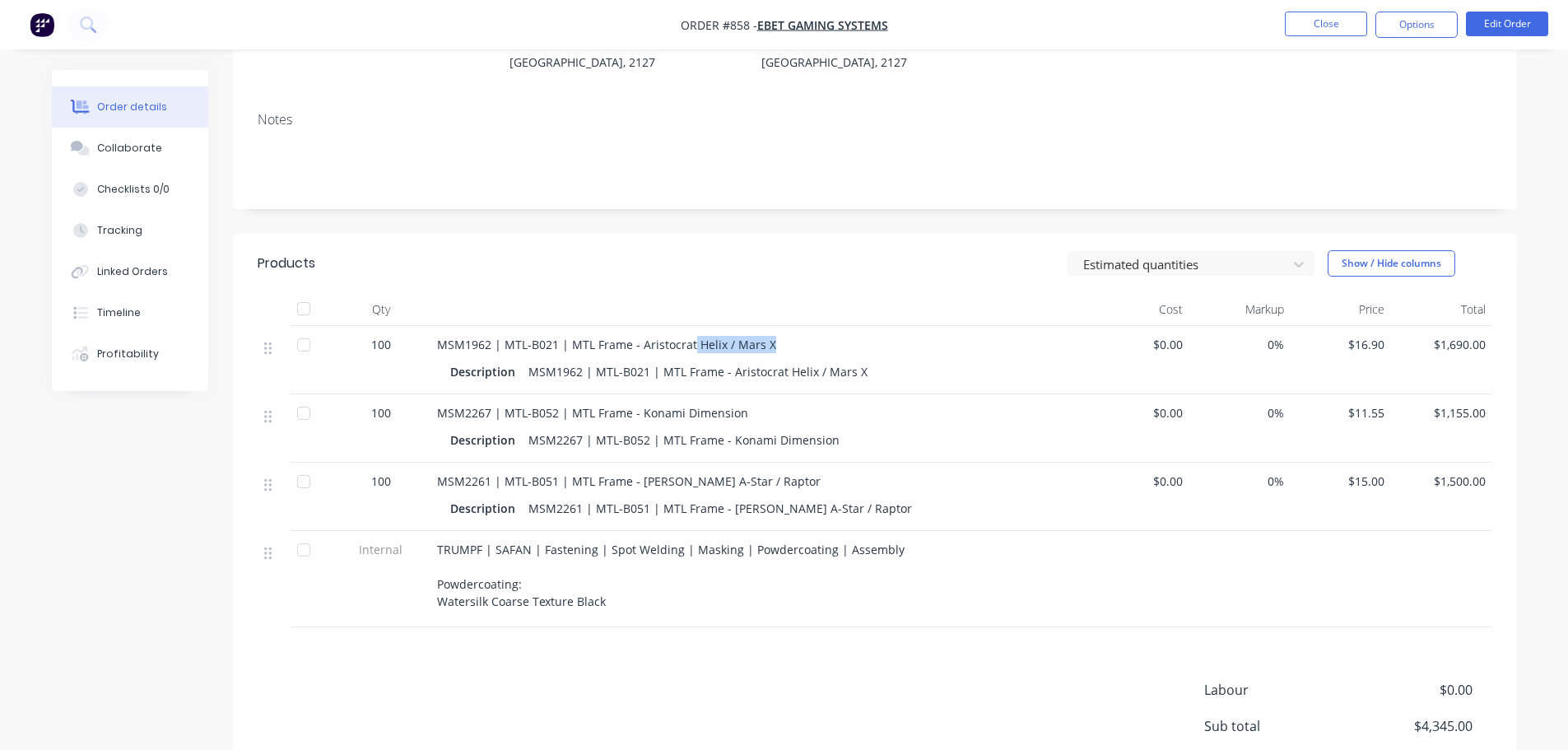
drag, startPoint x: 775, startPoint y: 323, endPoint x: 691, endPoint y: 321, distance: 84.0
click at [691, 336] on div "MSM1962 | MTL-B021 | MTL Frame - Aristocrat Helix / Mars X" at bounding box center [759, 344] width 645 height 17
click at [1327, 24] on button "Close" at bounding box center [1326, 24] width 82 height 25
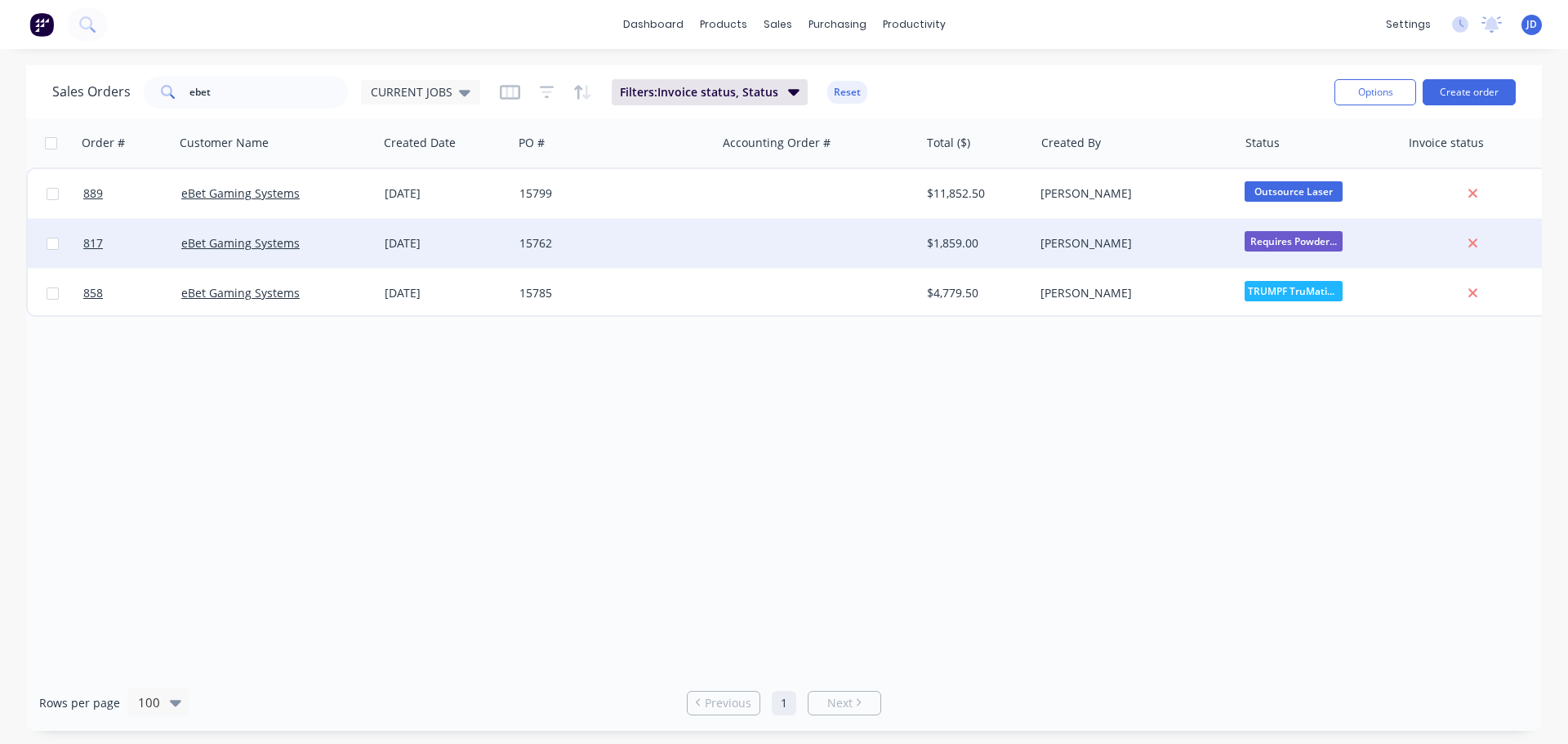
click at [974, 254] on div "$1,859.00" at bounding box center [978, 244] width 115 height 49
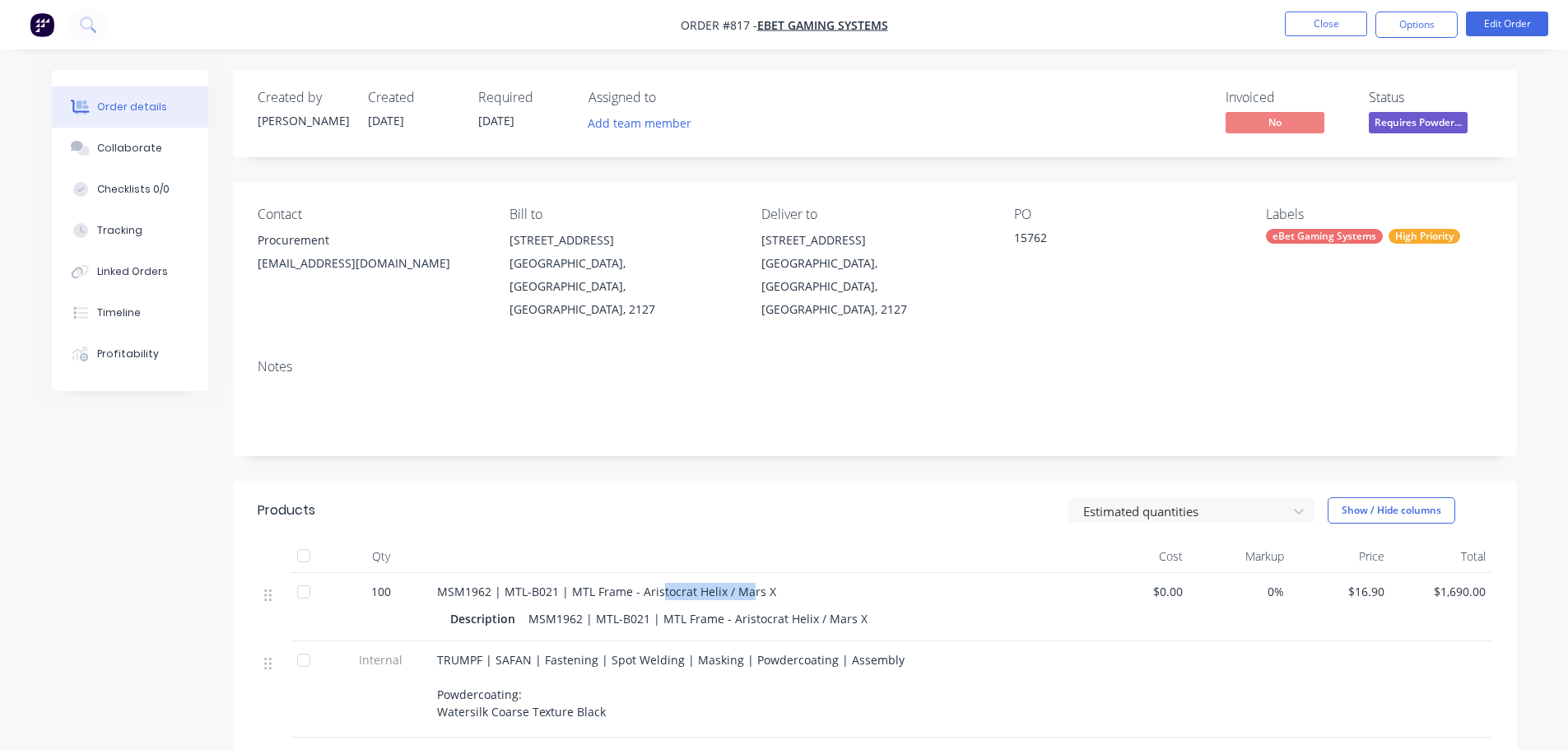
drag, startPoint x: 743, startPoint y: 565, endPoint x: 651, endPoint y: 567, distance: 92.0
click at [652, 584] on span "MSM1962 | MTL-B021 | MTL Frame - Aristocrat Helix / Mars X" at bounding box center [606, 592] width 339 height 15
click at [1321, 15] on button "Close" at bounding box center [1326, 24] width 82 height 25
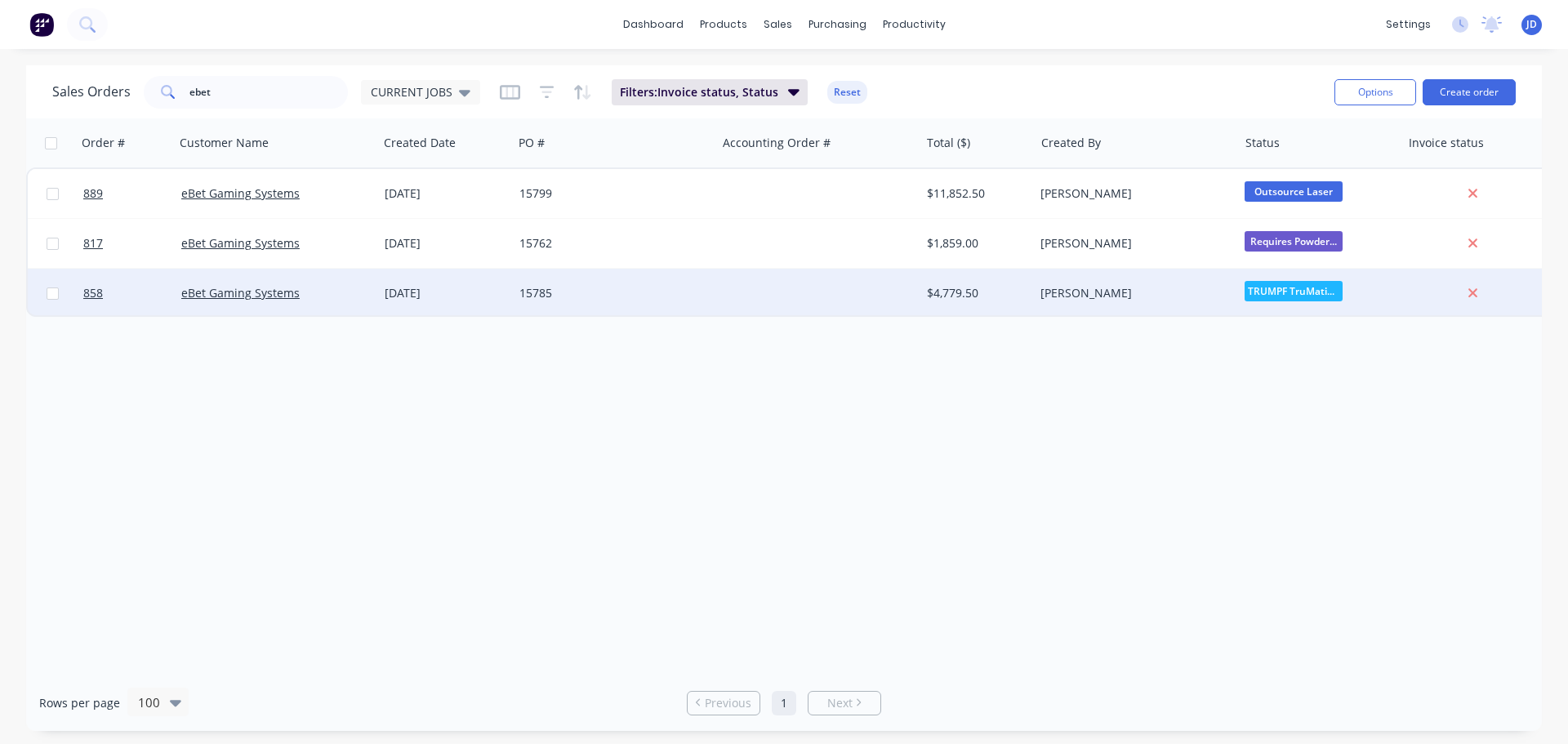
click at [920, 310] on div "$4,779.50" at bounding box center [978, 294] width 115 height 49
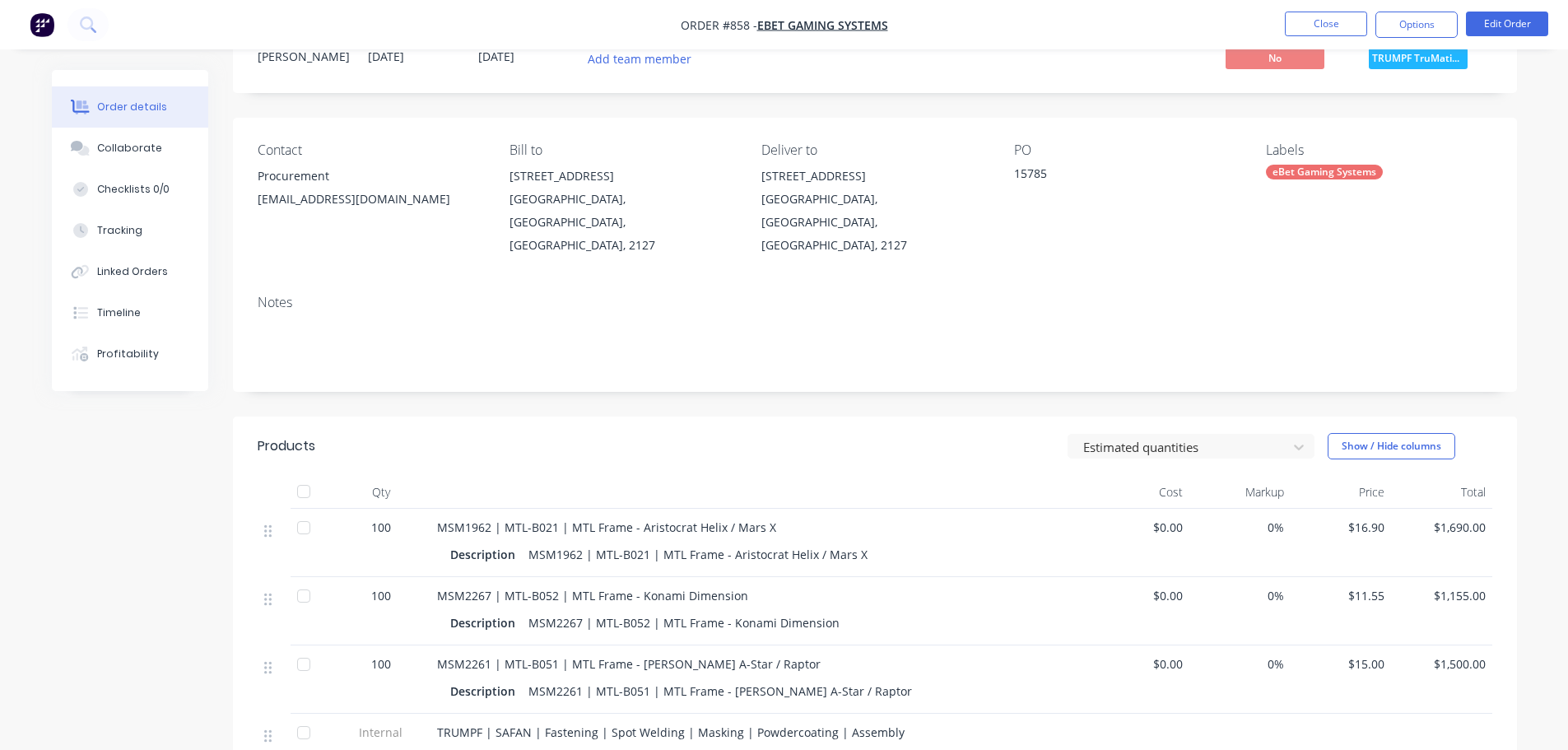
scroll to position [247, 0]
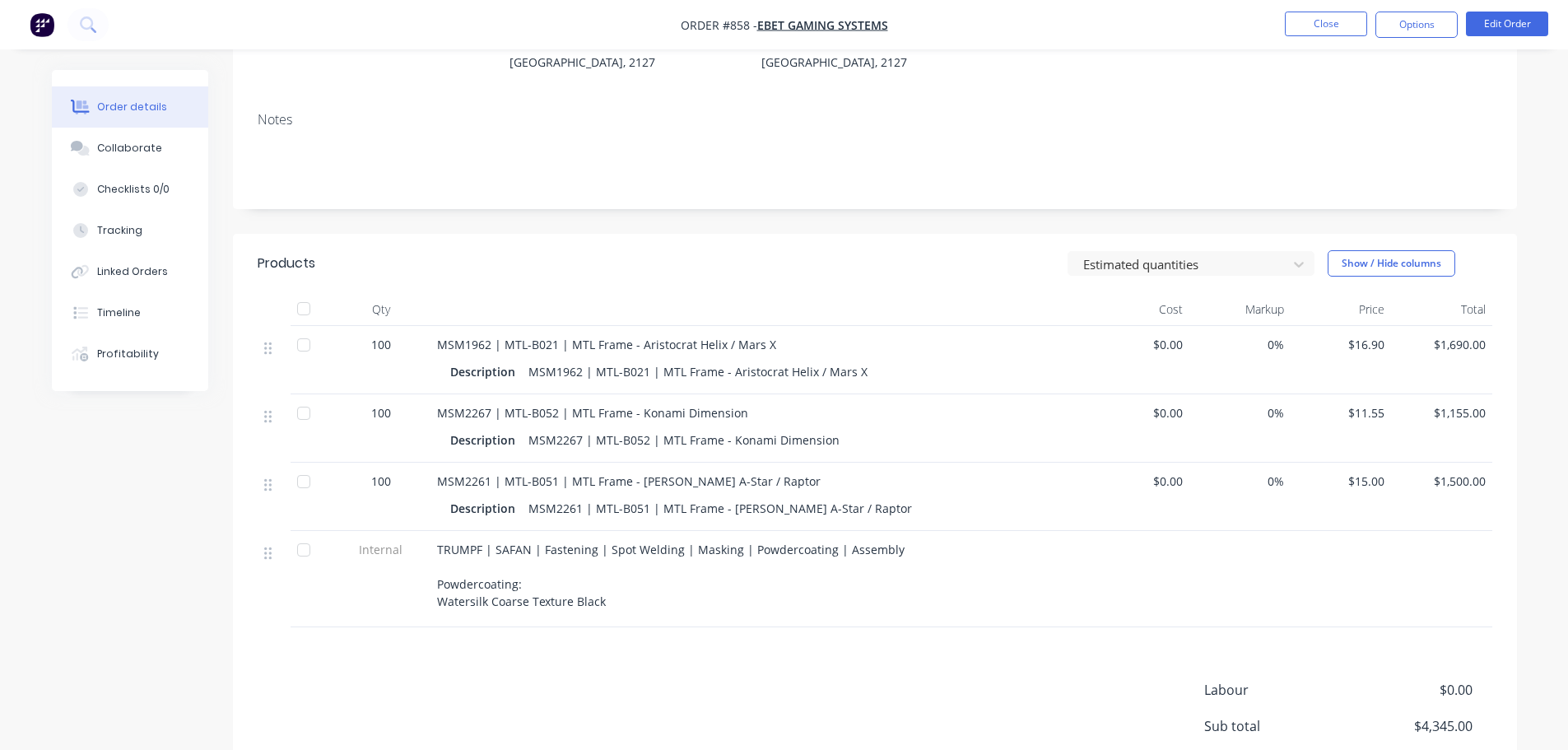
drag, startPoint x: 807, startPoint y: 388, endPoint x: 745, endPoint y: 392, distance: 62.1
click at [745, 405] on div "MSM2267 | MTL-B052 | MTL Frame - Konami Dimension" at bounding box center [759, 413] width 645 height 17
drag, startPoint x: 868, startPoint y: 427, endPoint x: 858, endPoint y: 431, distance: 10.8
click at [862, 432] on div "MSM2267 | MTL-B052 | MTL Frame - Konami Dimension Description MSM2267 | MTL-B05…" at bounding box center [760, 429] width 659 height 68
drag, startPoint x: 805, startPoint y: 411, endPoint x: 794, endPoint y: 407, distance: 11.7
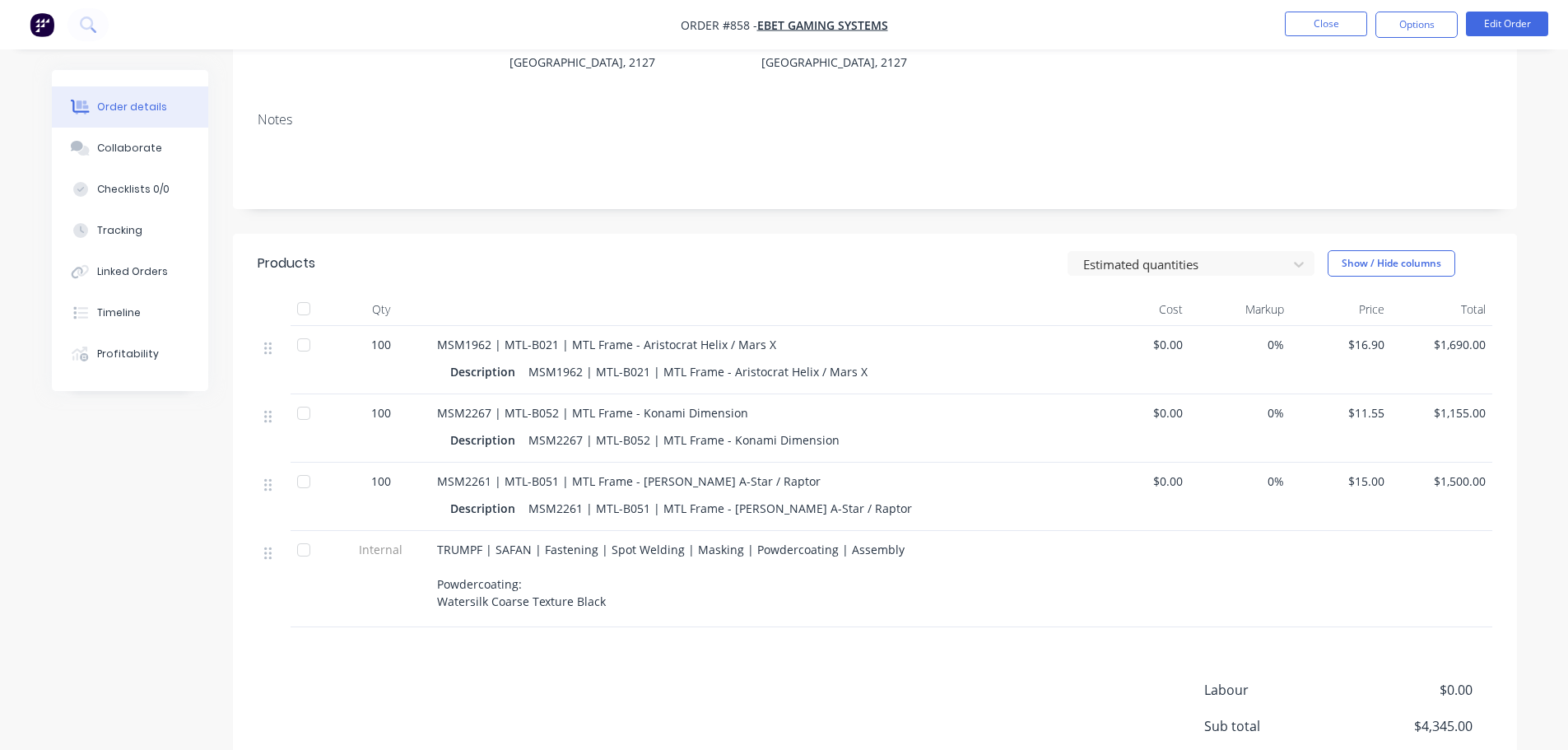
click at [805, 429] on div "MSM2267 | MTL-B052 | MTL Frame - Konami Dimension" at bounding box center [684, 440] width 325 height 24
click at [705, 395] on div "MSM2267 | MTL-B052 | MTL Frame - Konami Dimension Description MSM2267 | MTL-B05…" at bounding box center [760, 429] width 659 height 68
click at [740, 356] on div "Description MSM1962 | MTL-B021 | MTL Frame - Aristocrat Helix / Mars X" at bounding box center [759, 370] width 645 height 27
click at [745, 337] on span "MSM1962 | MTL-B021 | MTL Frame - Aristocrat Helix / Mars X" at bounding box center [606, 344] width 339 height 15
click at [1350, 27] on button "Close" at bounding box center [1326, 24] width 82 height 25
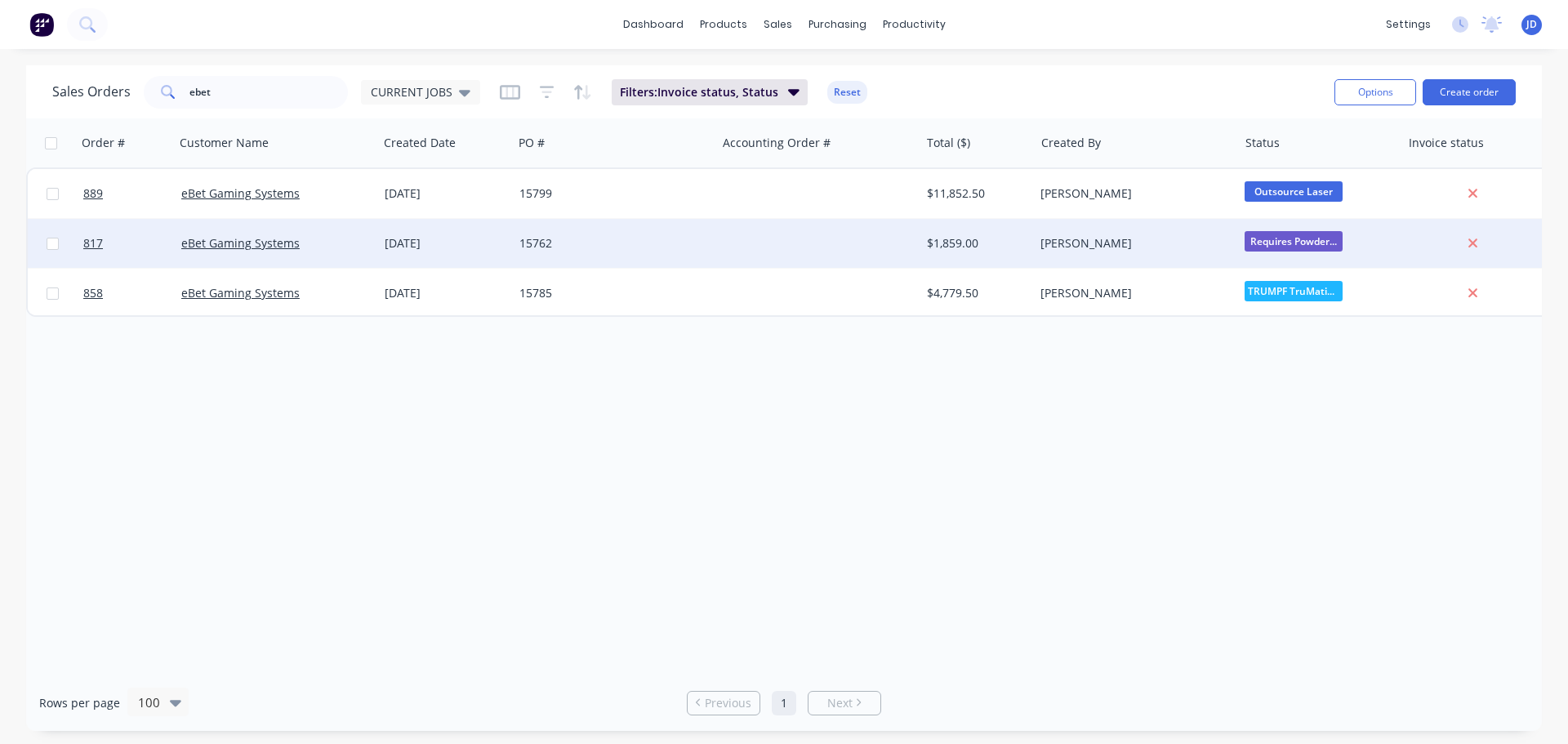
click at [722, 259] on div at bounding box center [817, 244] width 203 height 49
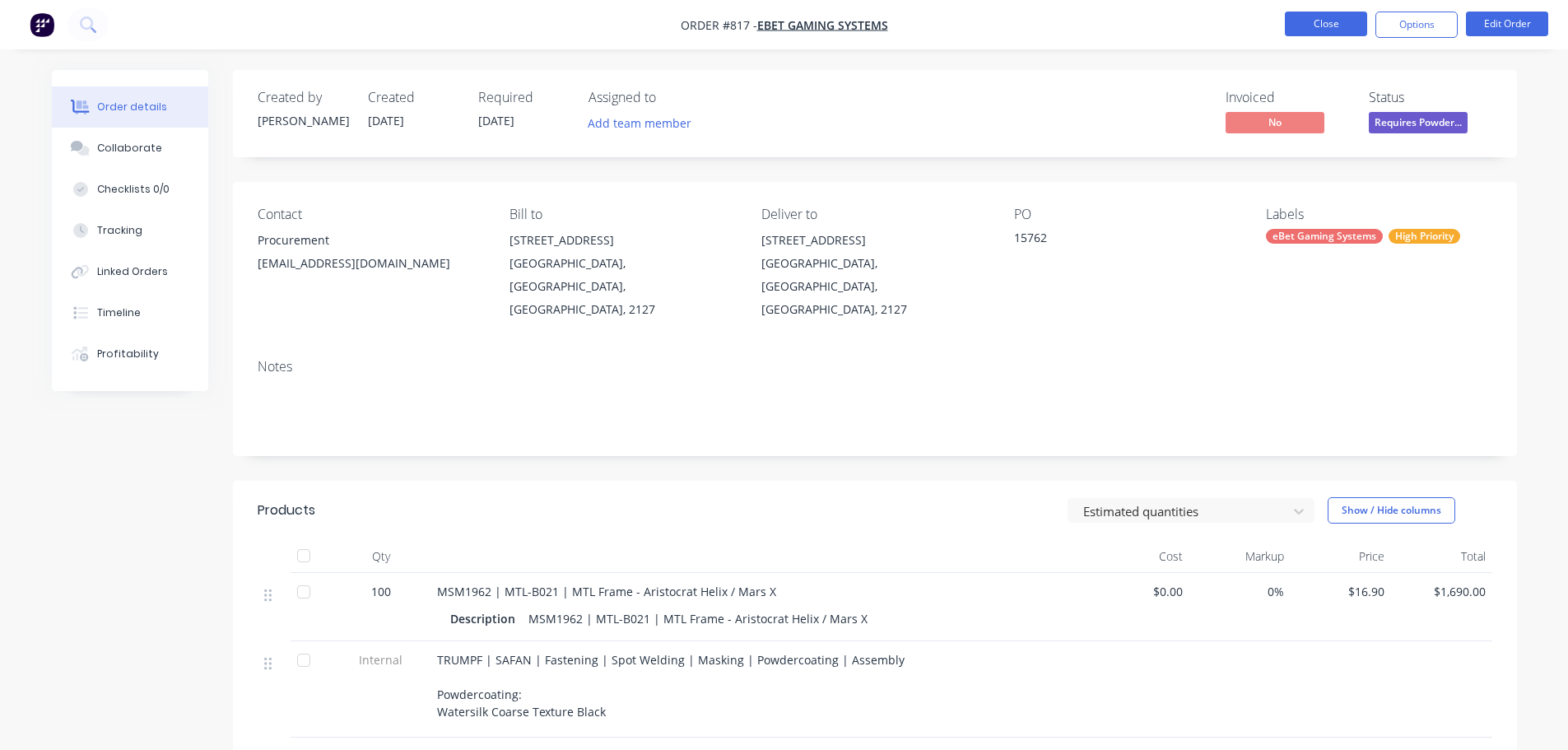
click at [1325, 26] on button "Close" at bounding box center [1326, 24] width 82 height 25
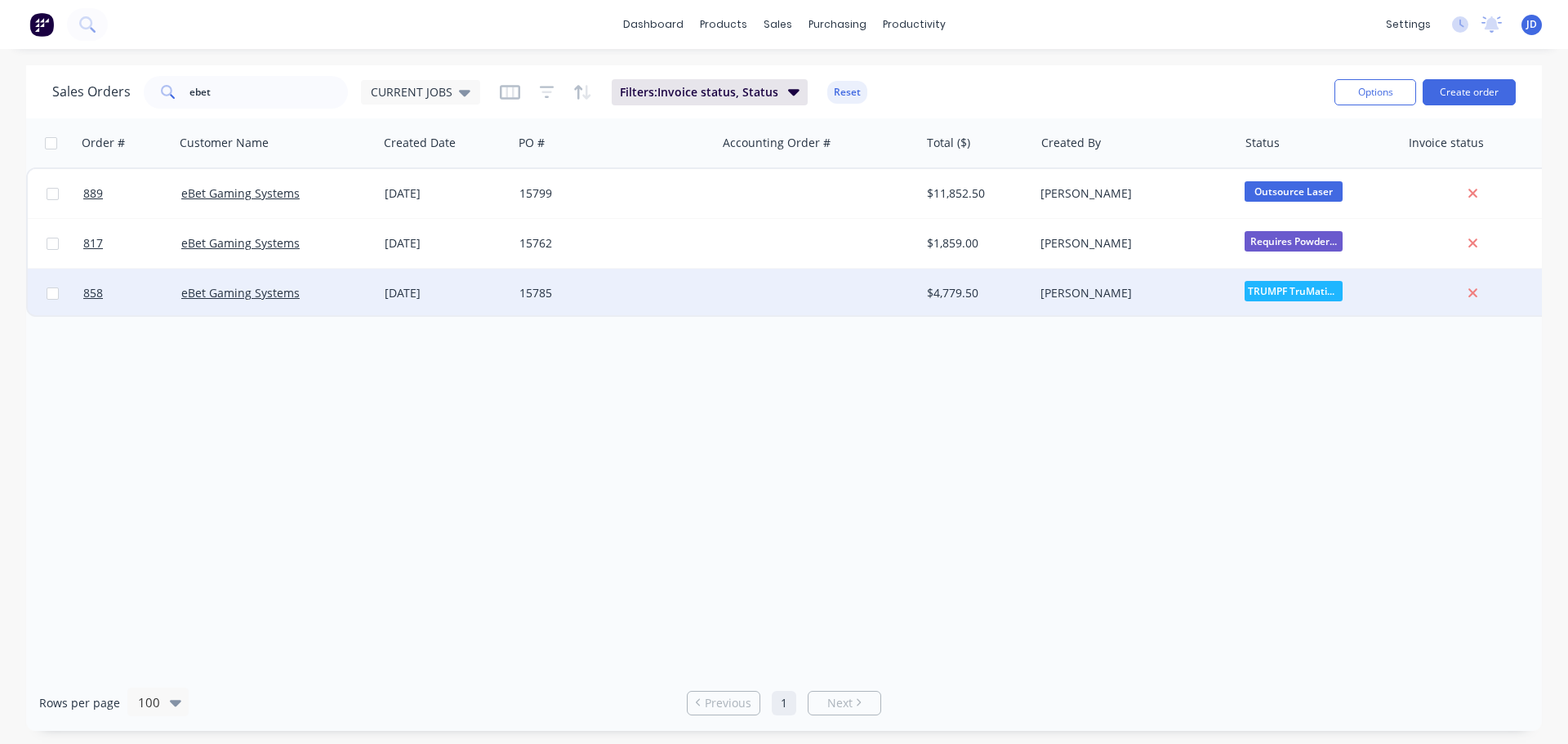
click at [730, 301] on div at bounding box center [817, 294] width 203 height 49
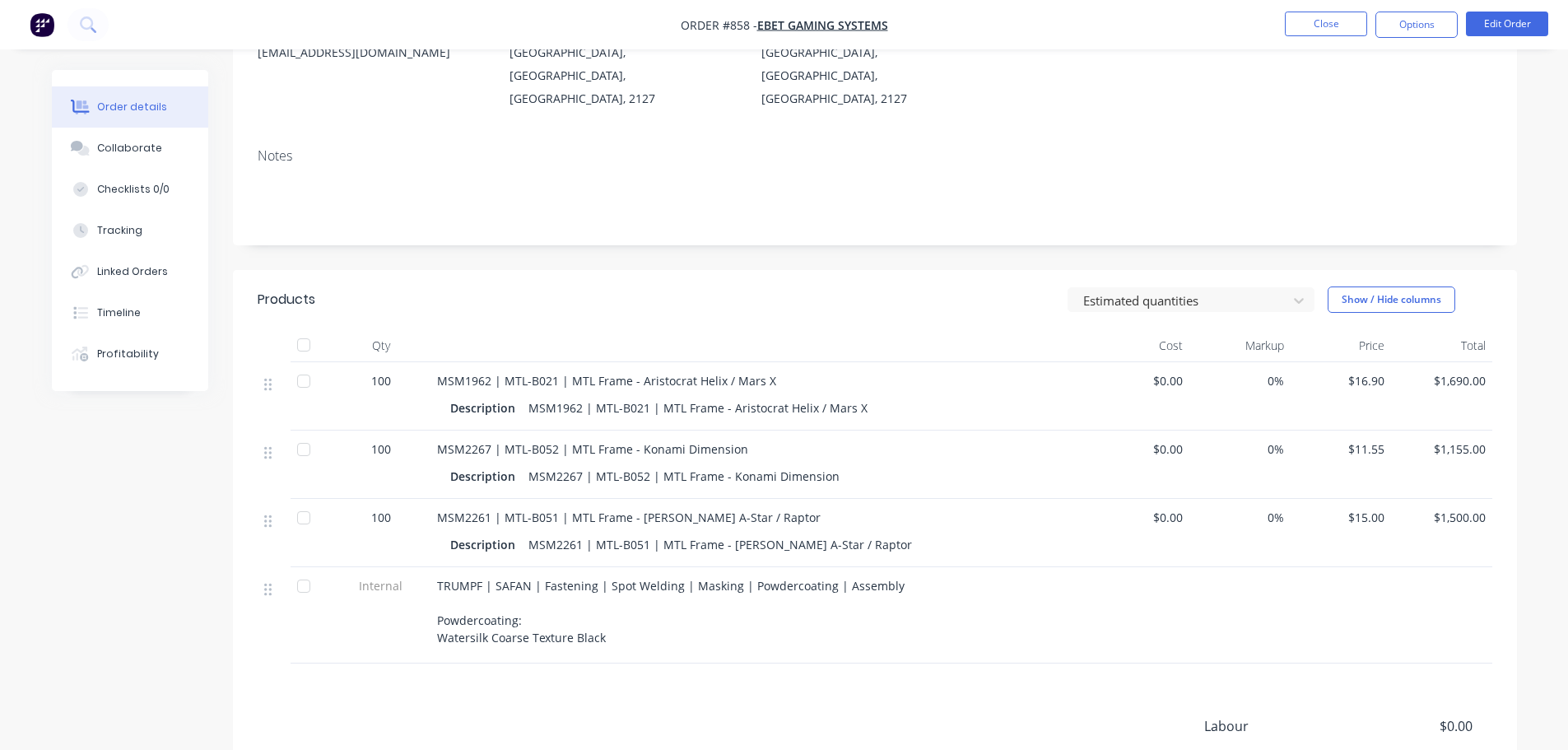
scroll to position [247, 0]
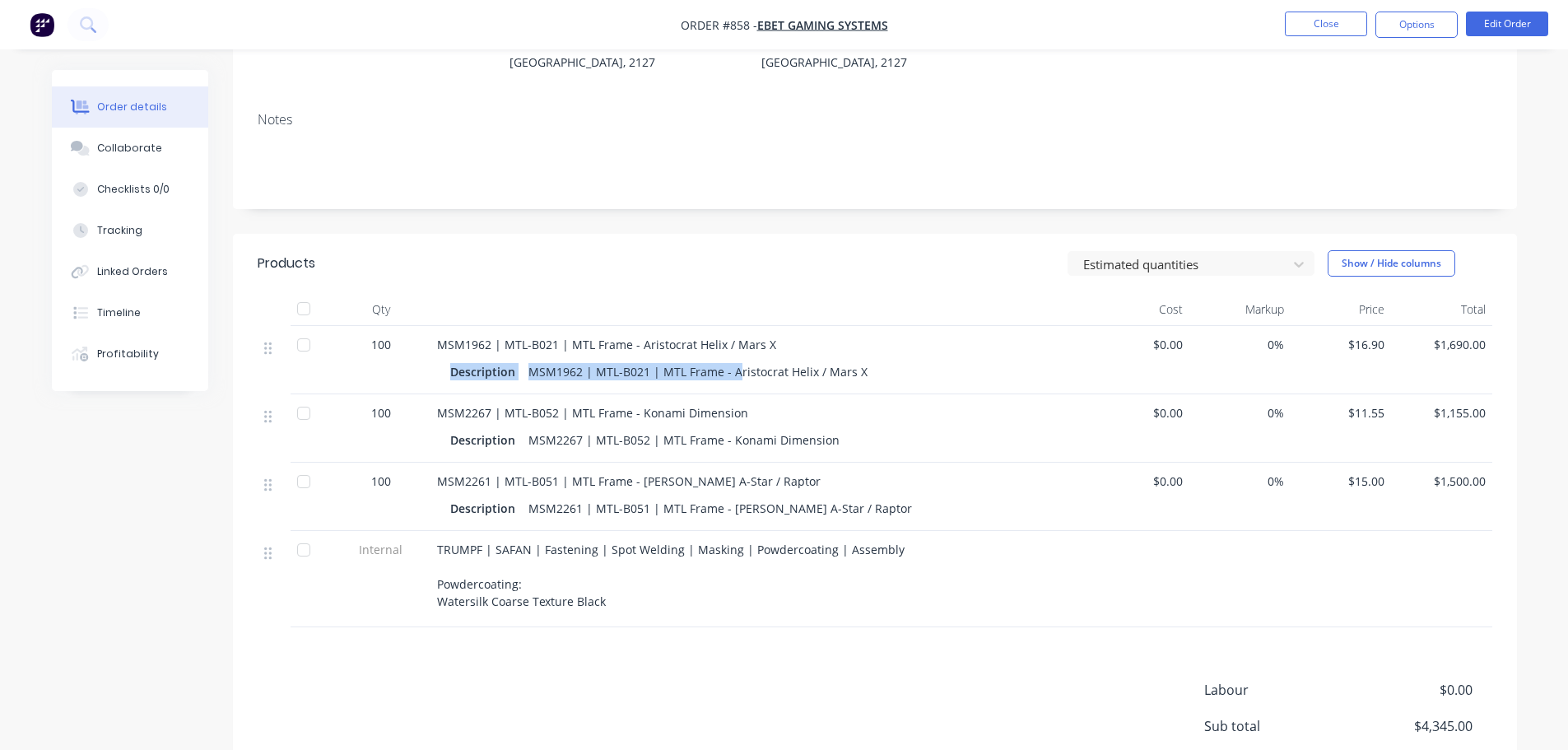
drag, startPoint x: 838, startPoint y: 327, endPoint x: 743, endPoint y: 355, distance: 99.0
click at [733, 338] on div "MSM1962 | MTL-B021 | MTL Frame - Aristocrat Helix / Mars X Description MSM1962 …" at bounding box center [760, 361] width 659 height 68
click at [774, 405] on div "MSM2267 | MTL-B052 | MTL Frame - Konami Dimension" at bounding box center [759, 413] width 645 height 17
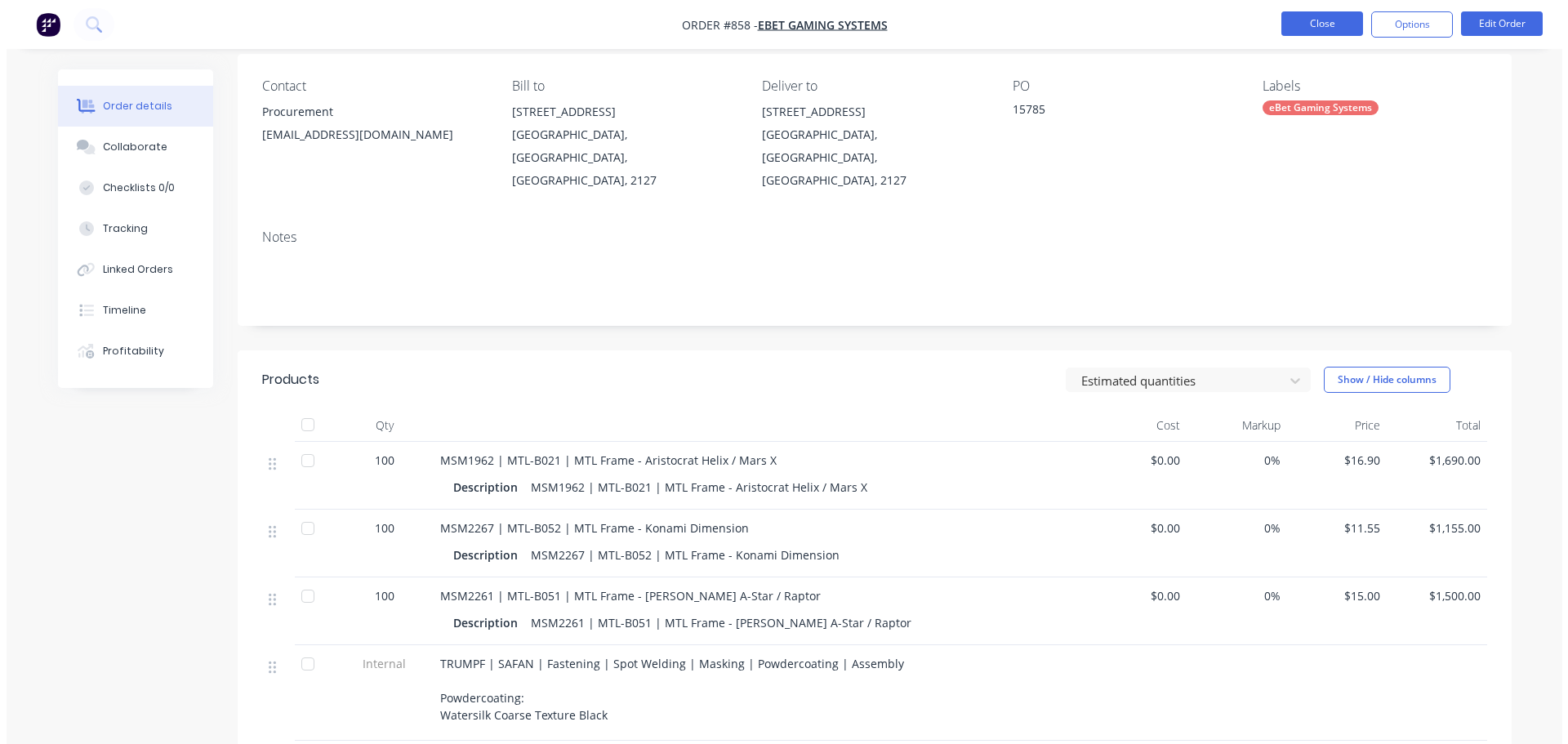
scroll to position [0, 0]
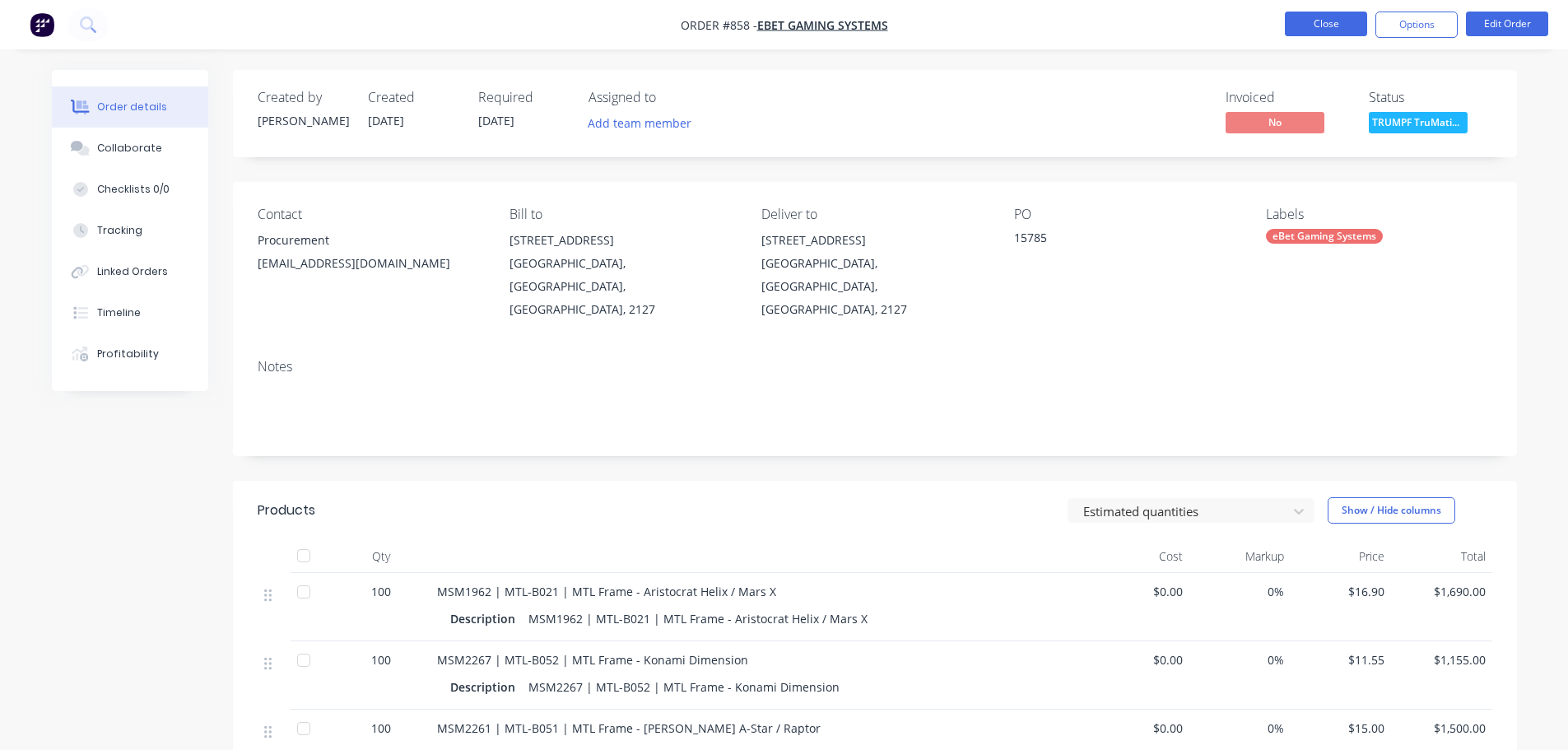
click at [1345, 15] on button "Close" at bounding box center [1326, 24] width 82 height 25
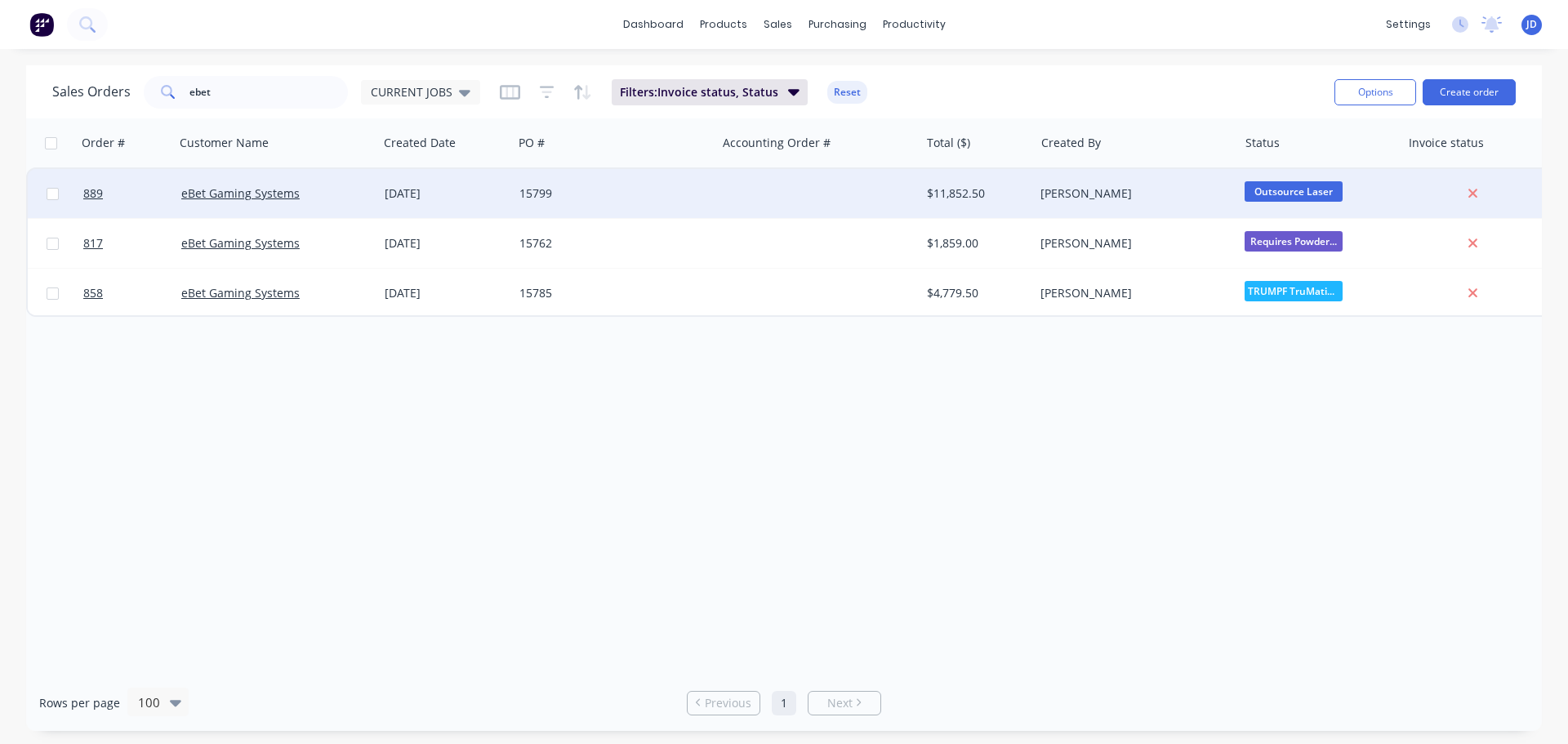
click at [641, 194] on div "15799" at bounding box center [610, 193] width 181 height 16
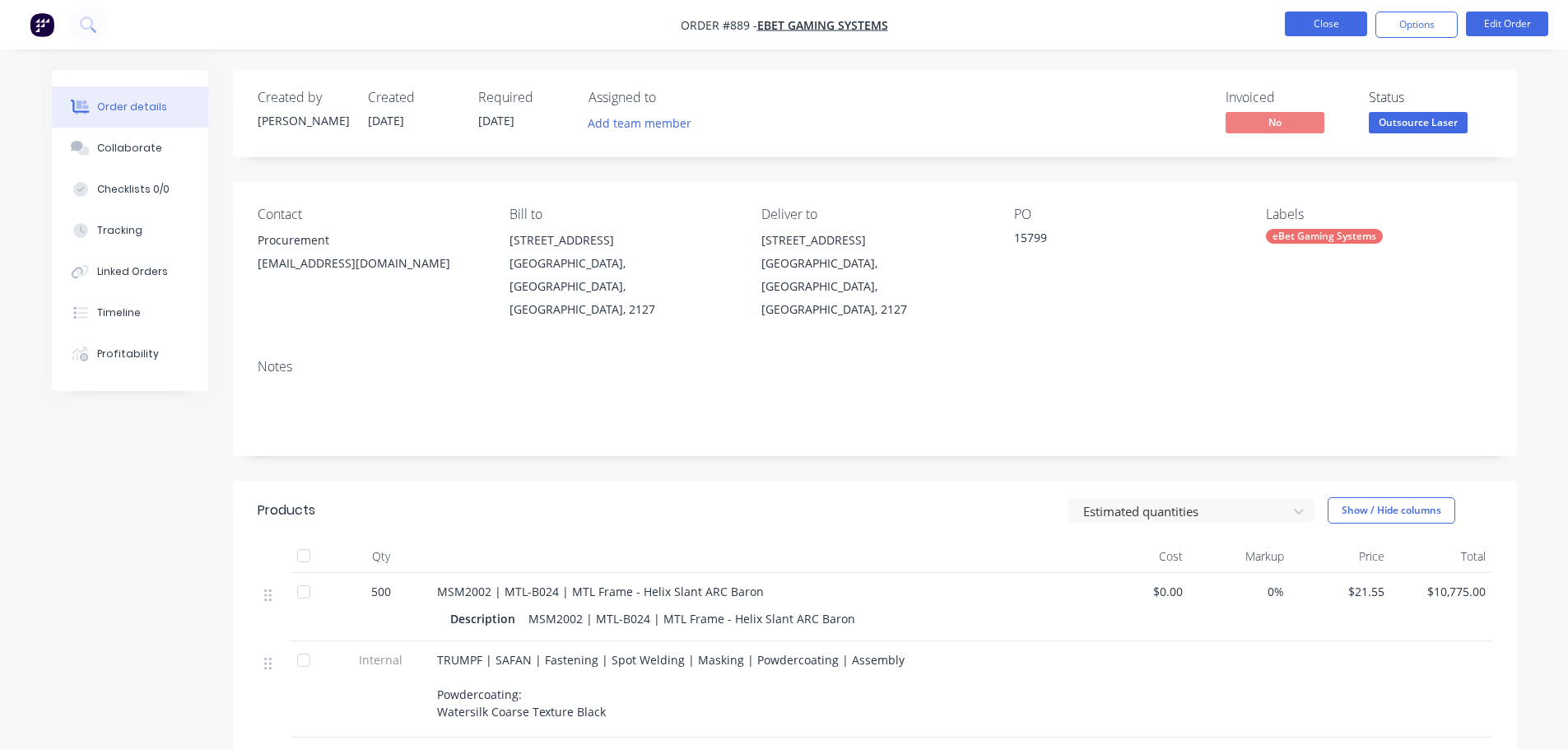
click at [1305, 29] on button "Close" at bounding box center [1326, 24] width 82 height 25
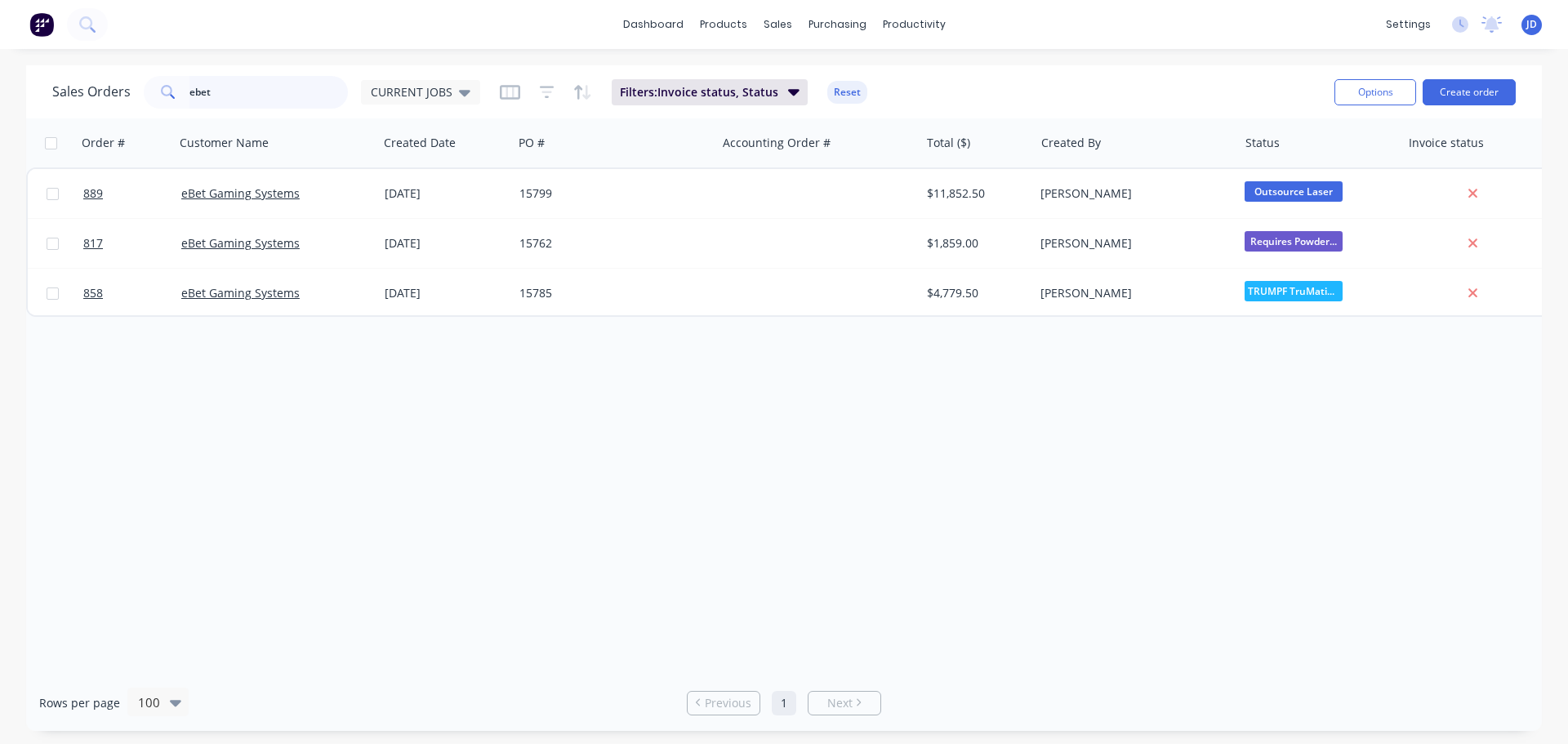
click at [300, 91] on input "ebet" at bounding box center [269, 92] width 159 height 33
type input "e"
type input "relec"
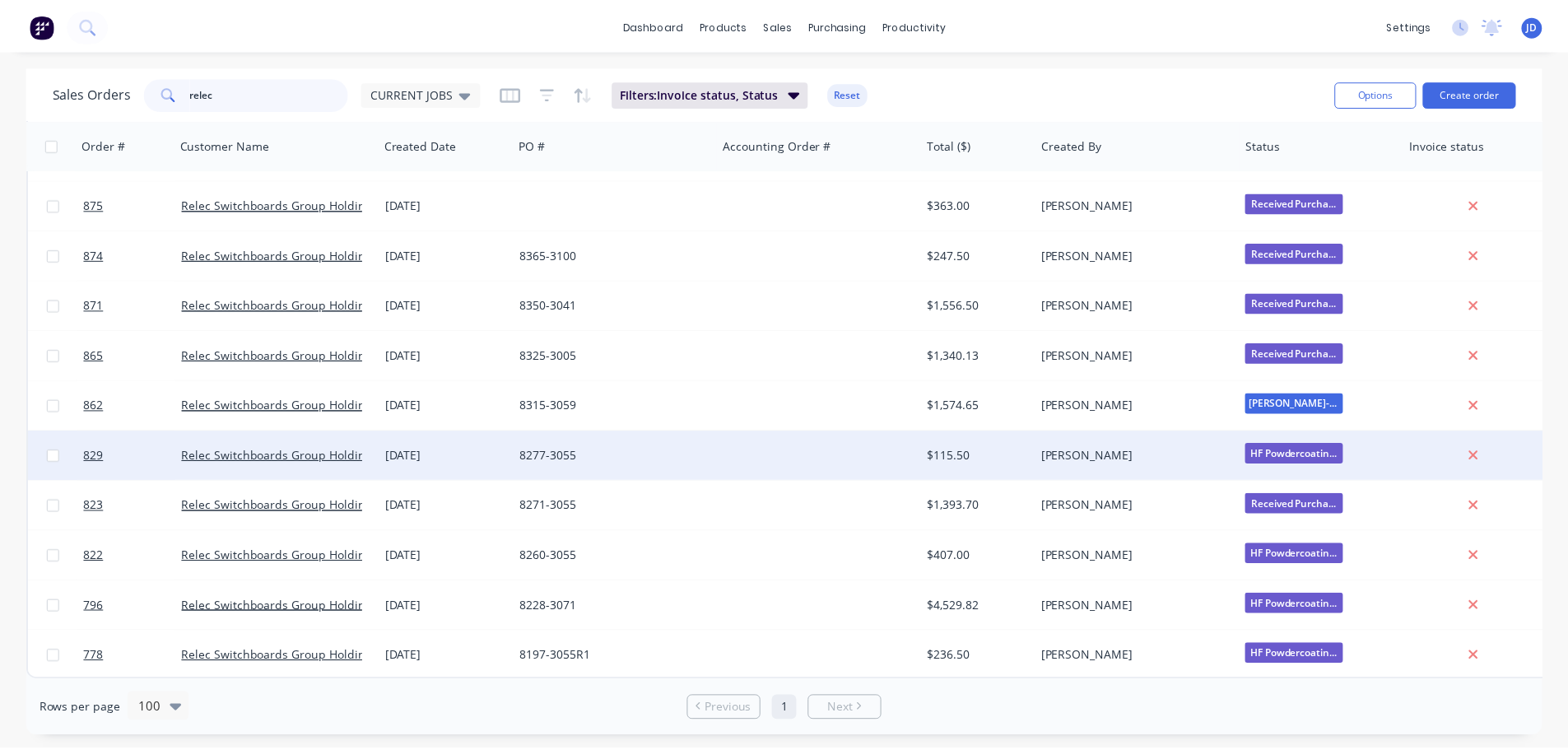
scroll to position [200, 0]
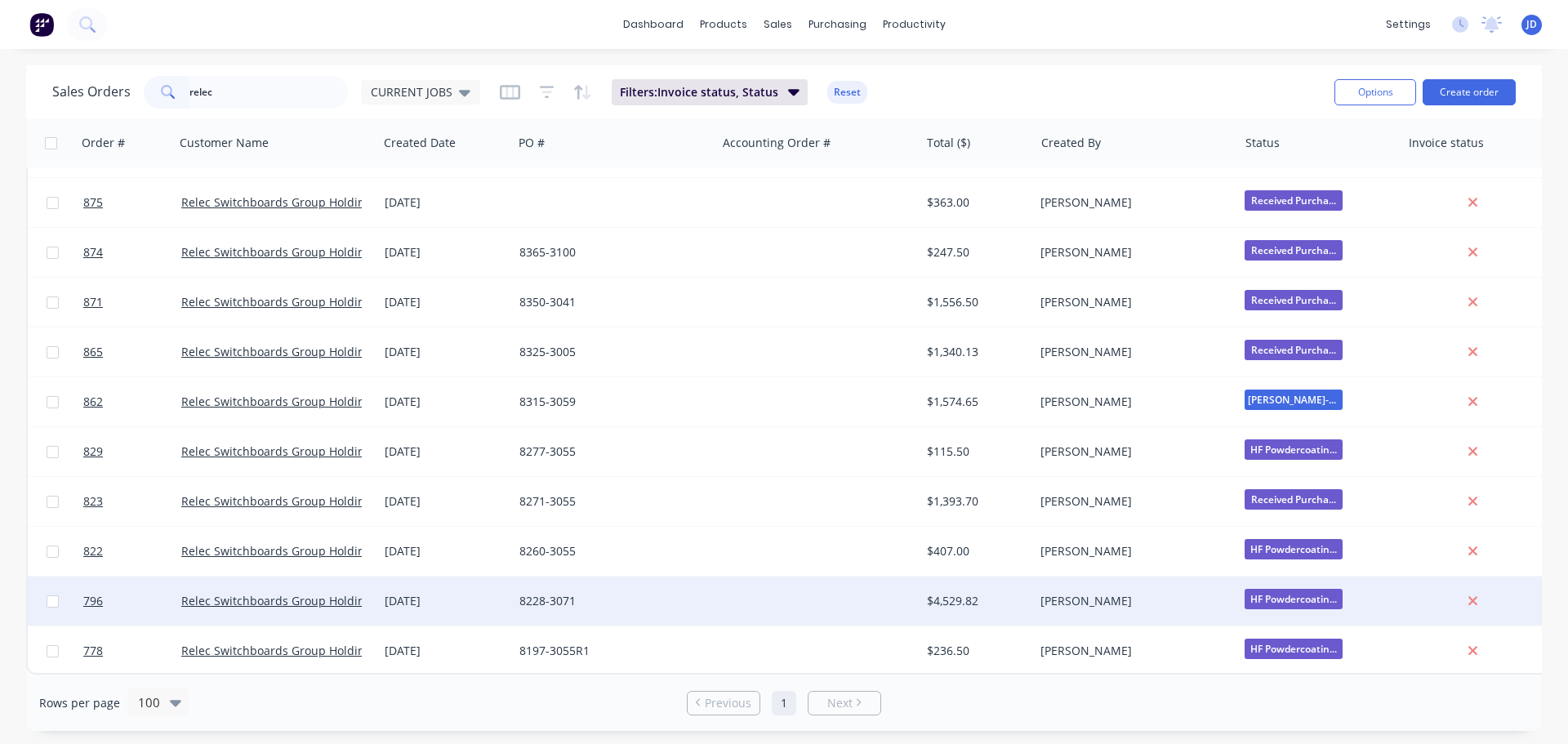
click at [647, 606] on div "8228-3071" at bounding box center [614, 601] width 203 height 49
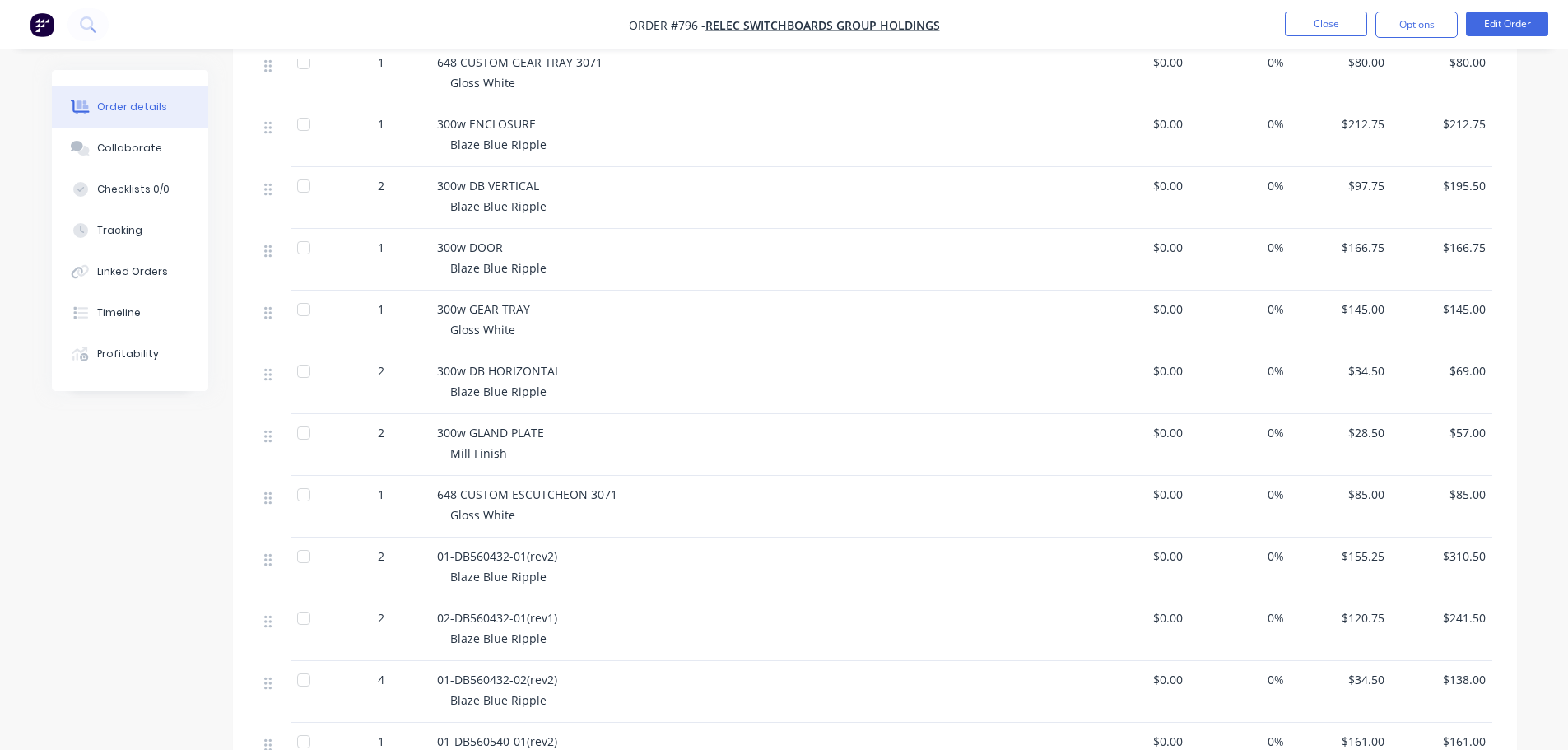
scroll to position [906, 0]
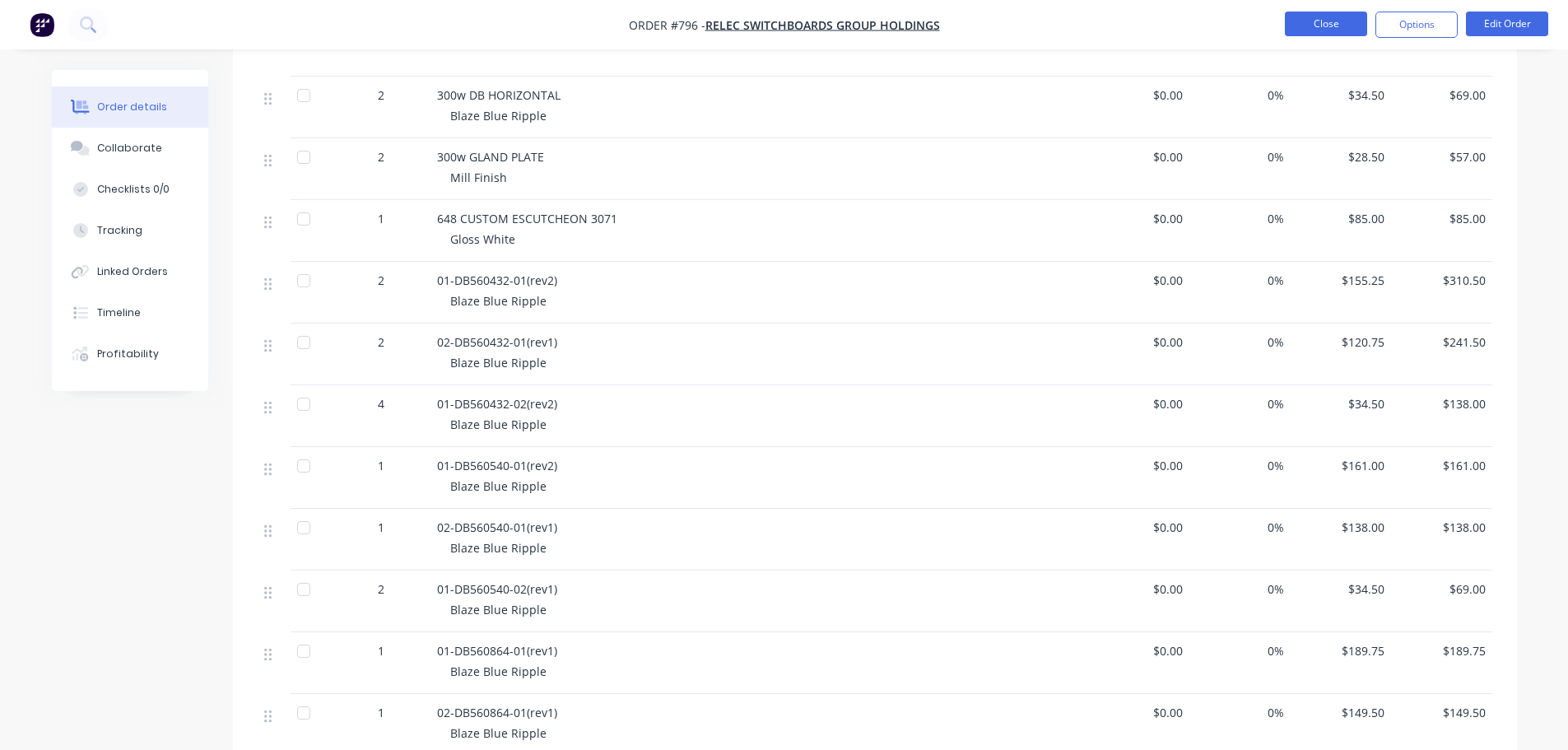
click at [1329, 23] on button "Close" at bounding box center [1326, 24] width 82 height 25
